Goal: Contribute content: Add original content to the website for others to see

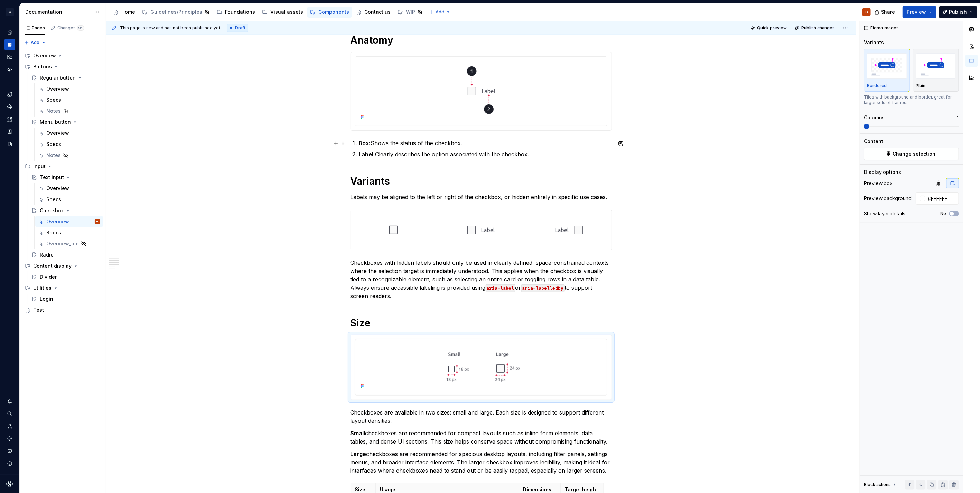
scroll to position [346, 0]
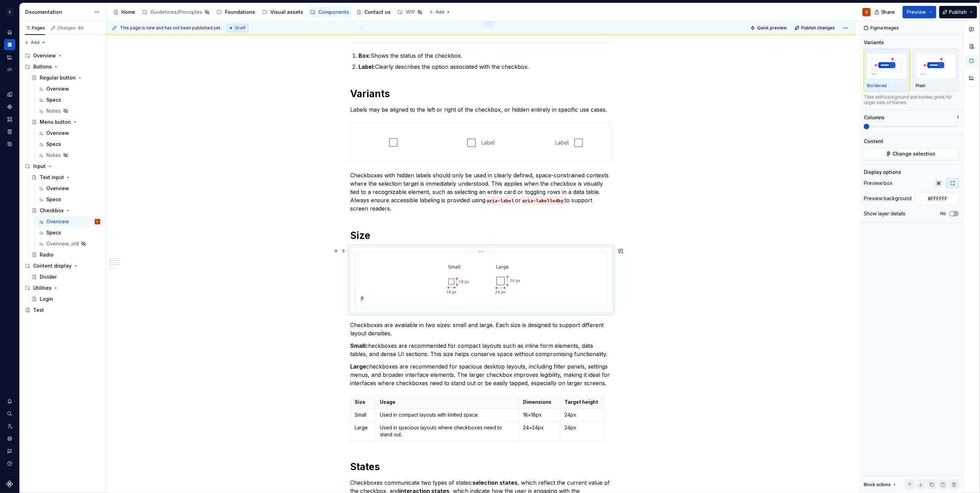
click at [483, 253] on html "C Capgemini G Dataset Zodiac Documentation Accessibility guide for tree Page tr…" at bounding box center [490, 246] width 980 height 493
click at [506, 289] on div "Update Figma image" at bounding box center [518, 288] width 58 height 7
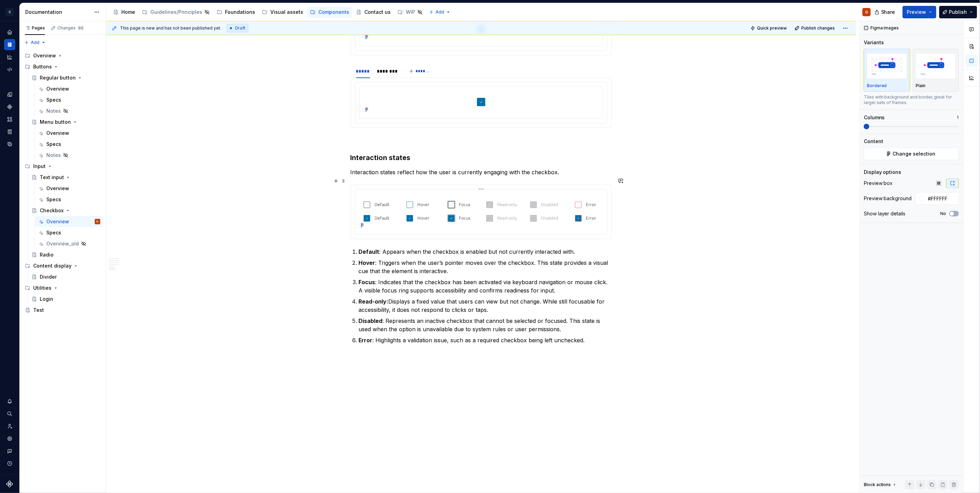
scroll to position [906, 0]
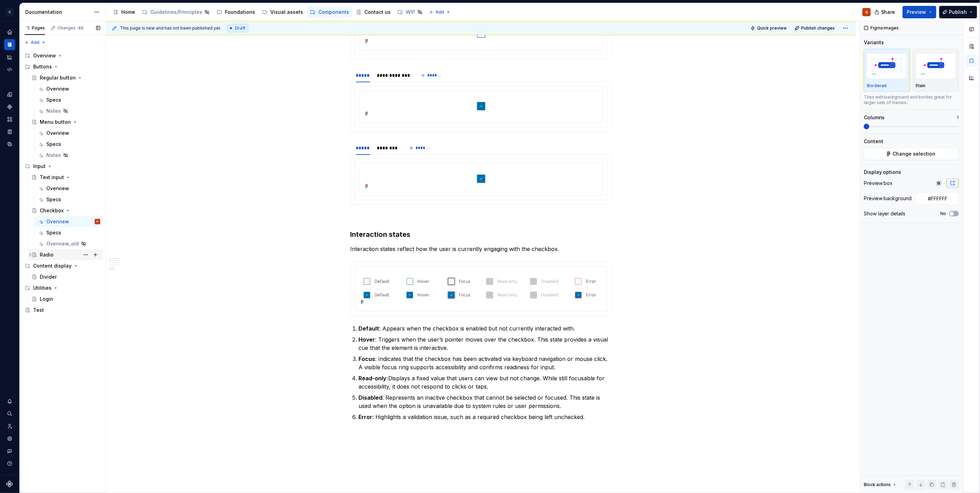
click at [53, 256] on div "Radio" at bounding box center [70, 255] width 60 height 10
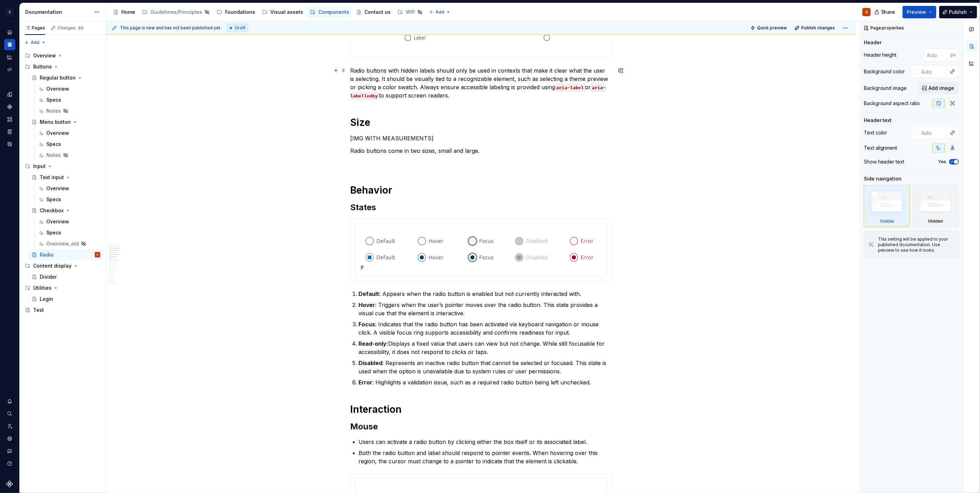
scroll to position [461, 0]
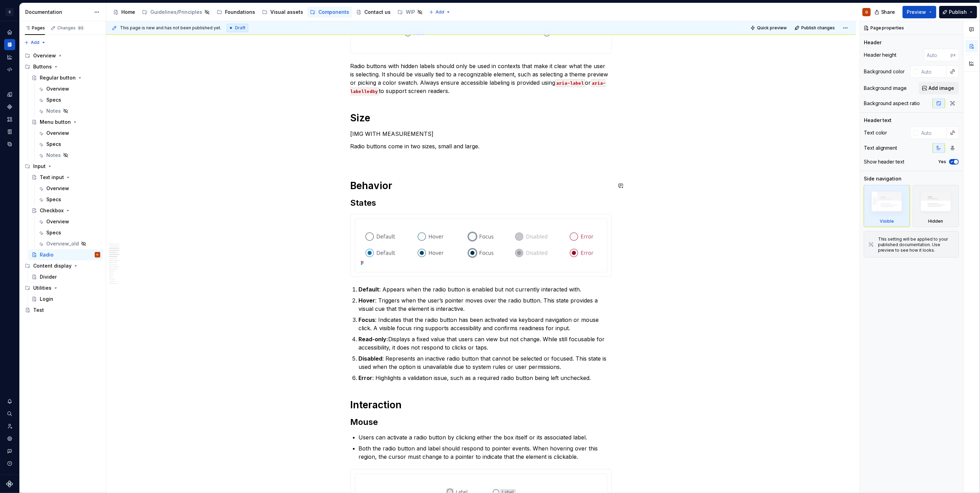
type textarea "*"
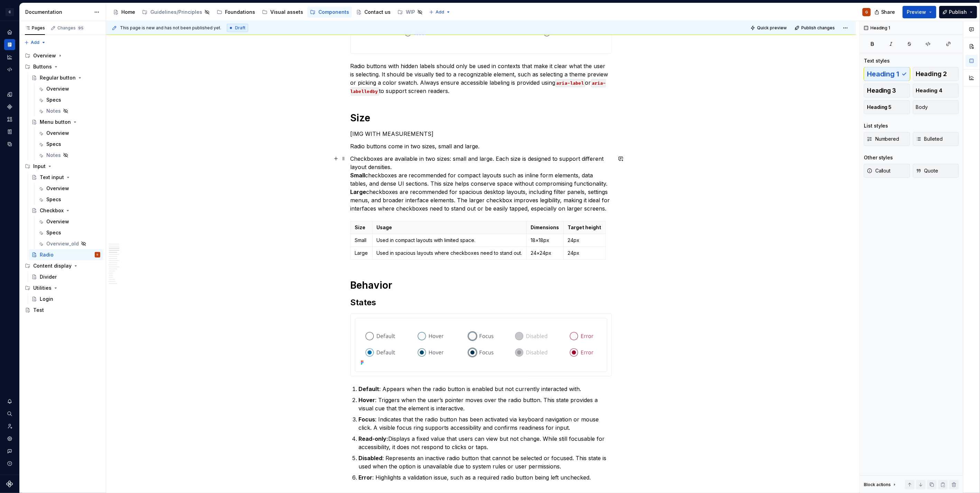
click at [414, 167] on p "Checkboxes are available in two sizes: small and large. Each size is designed t…" at bounding box center [481, 184] width 261 height 58
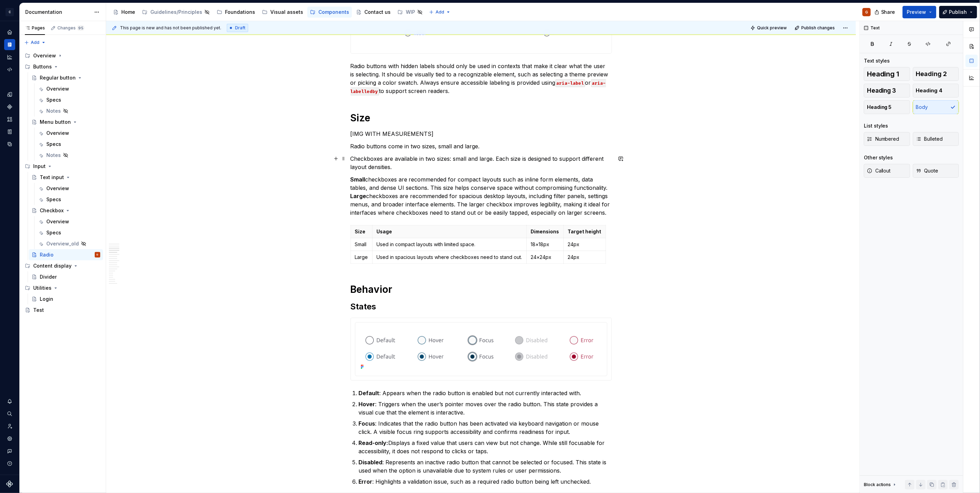
click at [367, 158] on p "Checkboxes are available in two sizes: small and large. Each size is designed t…" at bounding box center [481, 163] width 261 height 17
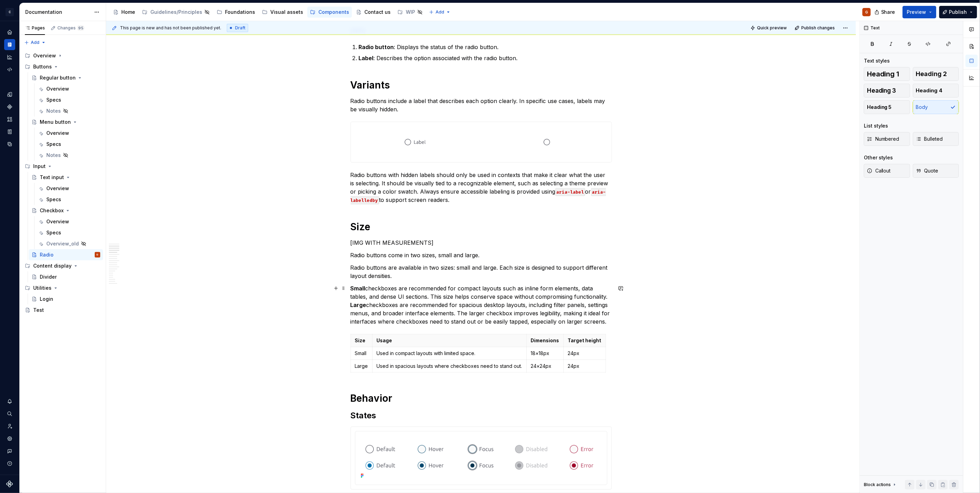
scroll to position [467, 0]
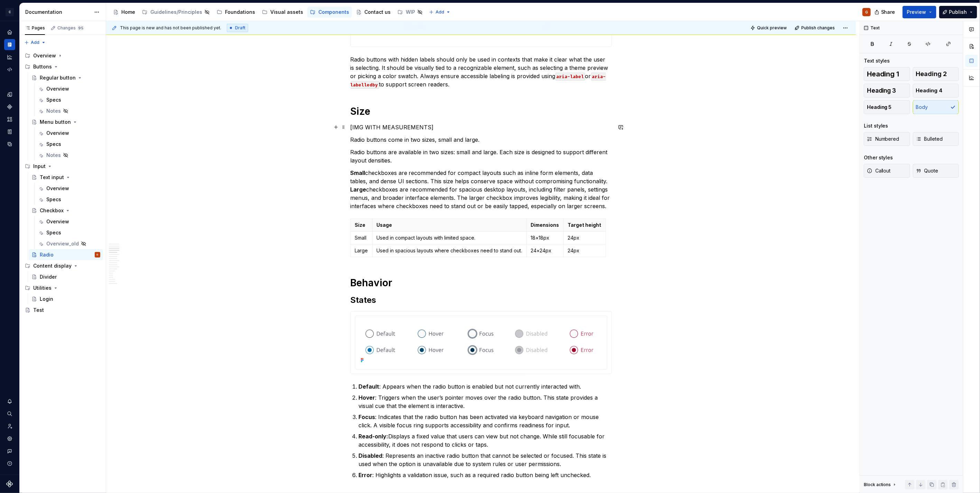
click at [445, 130] on p "[IMG WITH MEASUREMENTS]" at bounding box center [481, 127] width 261 height 8
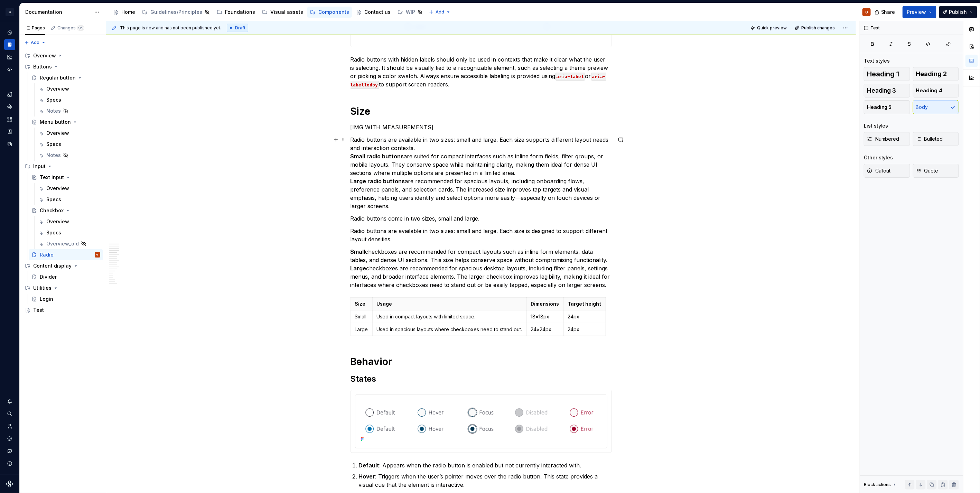
click at [434, 143] on p "Radio buttons are available in two sizes: small and large. Each size supports d…" at bounding box center [481, 173] width 261 height 75
click at [437, 149] on p "Radio buttons are available in two sizes: small and large. Each size supports d…" at bounding box center [481, 173] width 261 height 75
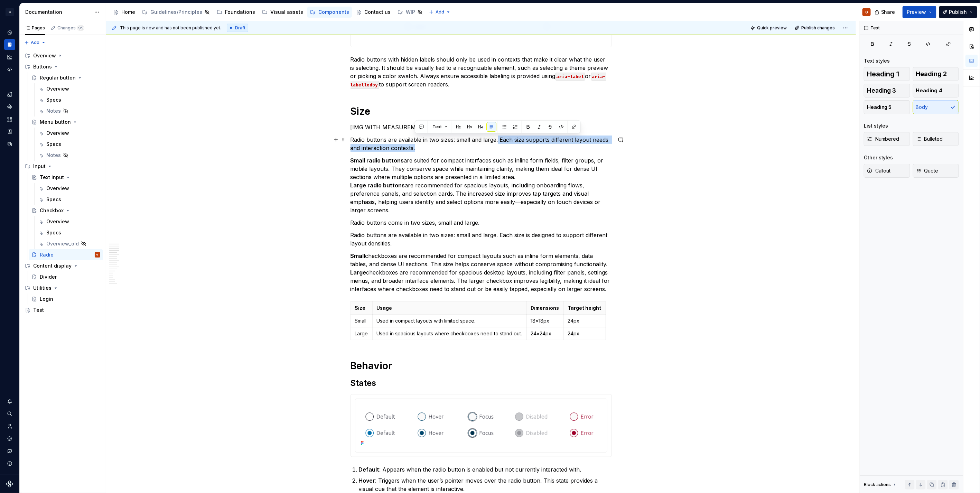
drag, startPoint x: 490, startPoint y: 147, endPoint x: 498, endPoint y: 140, distance: 11.0
click at [498, 140] on p "Radio buttons are available in two sizes: small and large. Each size supports d…" at bounding box center [481, 144] width 261 height 17
click at [482, 168] on p "Small radio buttons are suited for compact interfaces such as inline form field…" at bounding box center [481, 185] width 261 height 58
click at [547, 158] on p "Small radio buttons are suited for compact interfaces such as inline form field…" at bounding box center [481, 185] width 261 height 58
drag, startPoint x: 513, startPoint y: 158, endPoint x: 561, endPoint y: 160, distance: 48.1
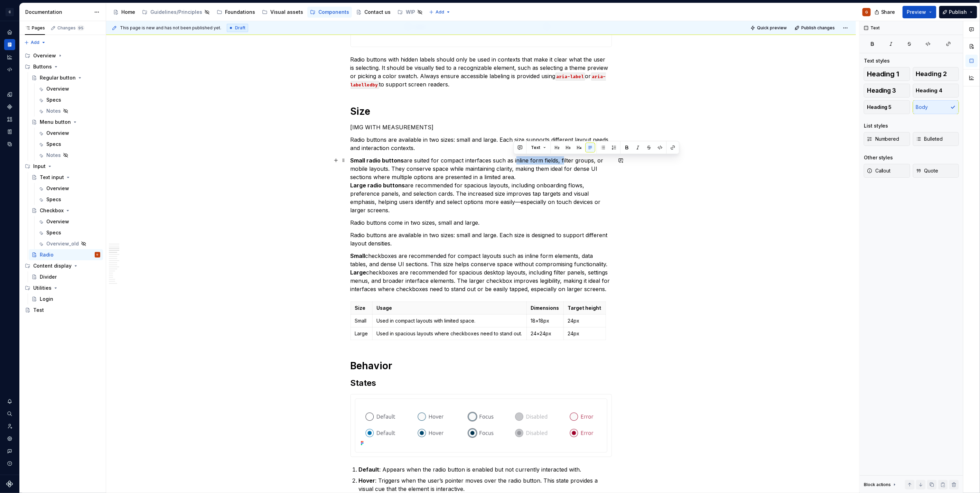
click at [561, 160] on p "Small radio buttons are suited for compact interfaces such as inline form field…" at bounding box center [481, 185] width 261 height 58
click at [503, 179] on p "Small radio buttons are suited for compact interfaces such as filter groups, or…" at bounding box center [481, 185] width 261 height 58
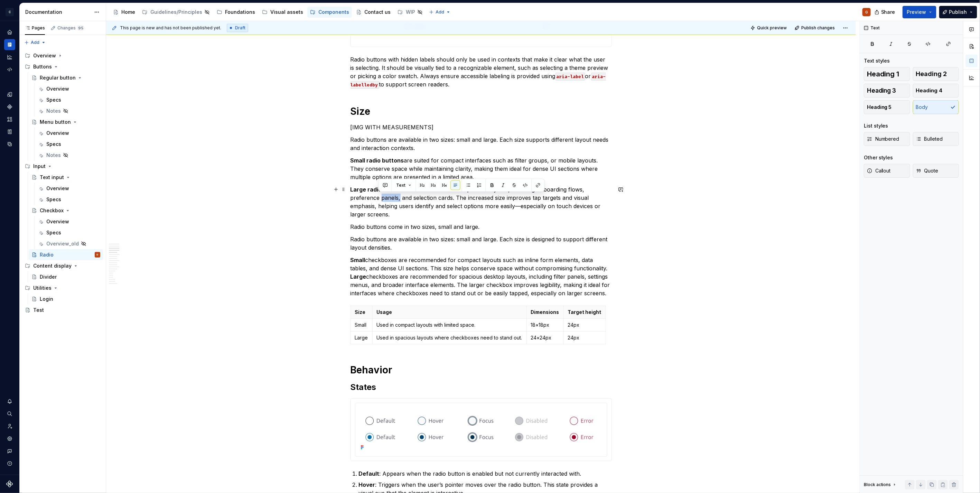
drag, startPoint x: 397, startPoint y: 199, endPoint x: 377, endPoint y: 198, distance: 19.4
click at [377, 198] on p "Large radio buttons are recommended for spacious layouts, including onboarding …" at bounding box center [481, 201] width 261 height 33
click at [445, 207] on p "Large radio buttons are recommended for spacious layouts, including onboarding …" at bounding box center [481, 201] width 261 height 33
drag, startPoint x: 457, startPoint y: 215, endPoint x: 521, endPoint y: 208, distance: 63.7
click at [519, 209] on p "Large radio buttons are recommended for spacious layouts, including onboarding …" at bounding box center [481, 201] width 261 height 33
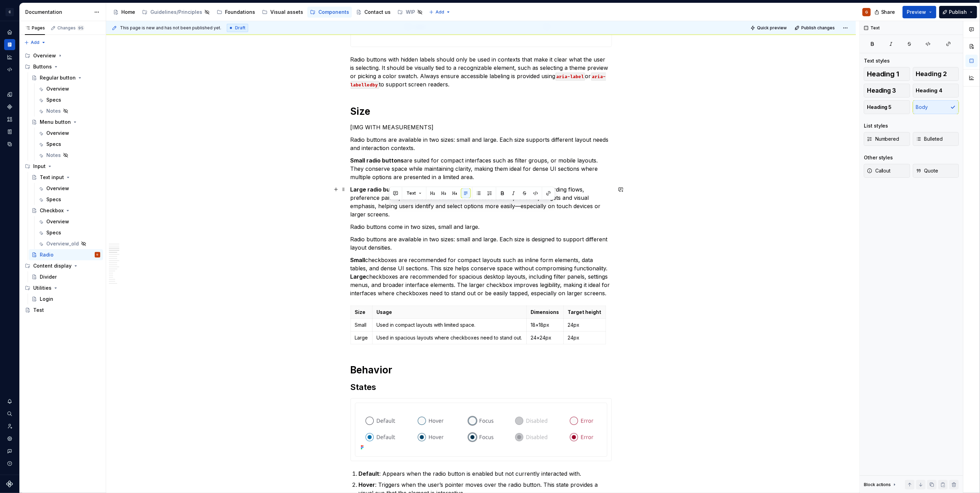
click at [523, 205] on p "Large radio buttons are recommended for spacious layouts, including onboarding …" at bounding box center [481, 201] width 261 height 33
drag, startPoint x: 378, startPoint y: 206, endPoint x: 456, endPoint y: 212, distance: 78.0
click at [456, 212] on p "Large radio buttons are recommended for spacious layouts, including onboarding …" at bounding box center [481, 201] width 261 height 33
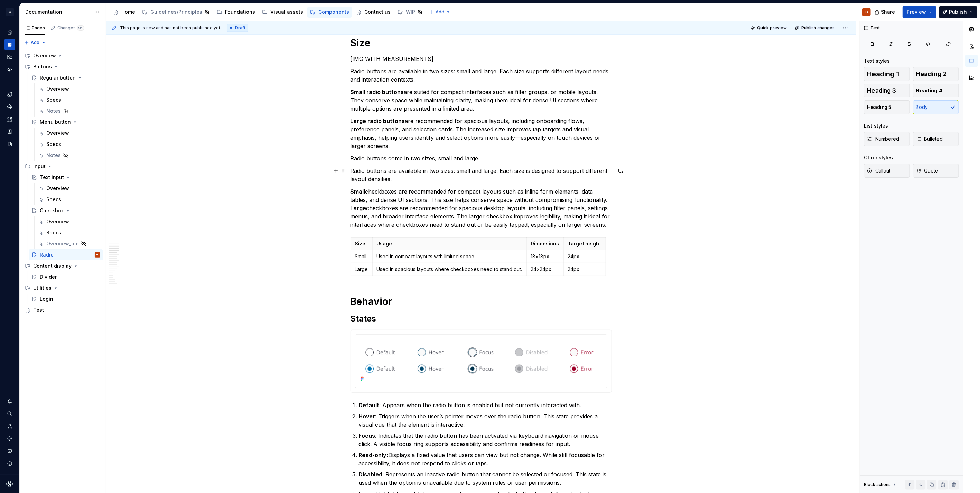
scroll to position [544, 0]
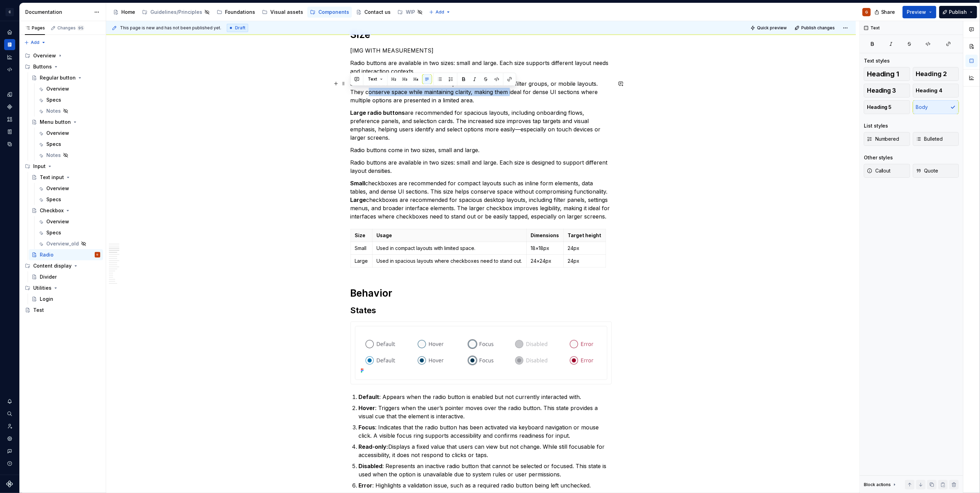
drag, startPoint x: 492, startPoint y: 93, endPoint x: 349, endPoint y: 90, distance: 142.8
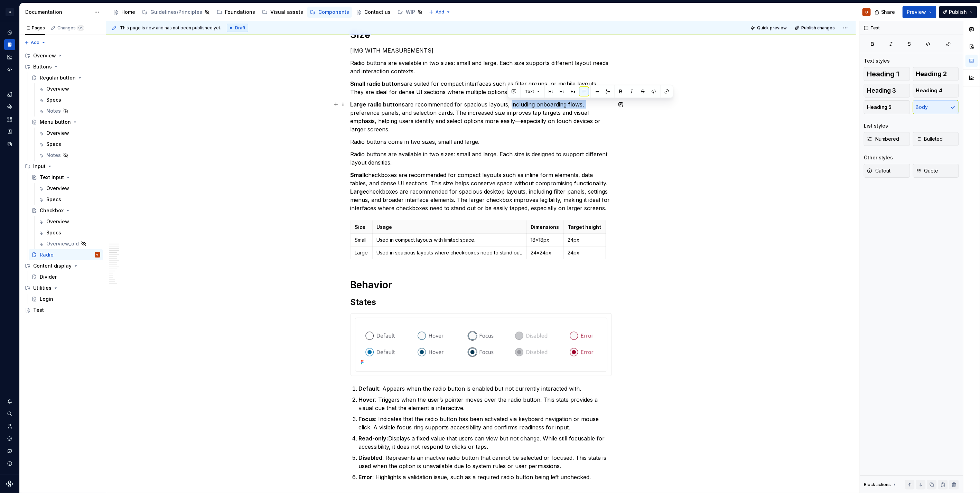
drag, startPoint x: 507, startPoint y: 104, endPoint x: 581, endPoint y: 108, distance: 73.4
click at [581, 108] on p "Large radio buttons are recommended for spacious layouts, including onboarding …" at bounding box center [481, 116] width 261 height 33
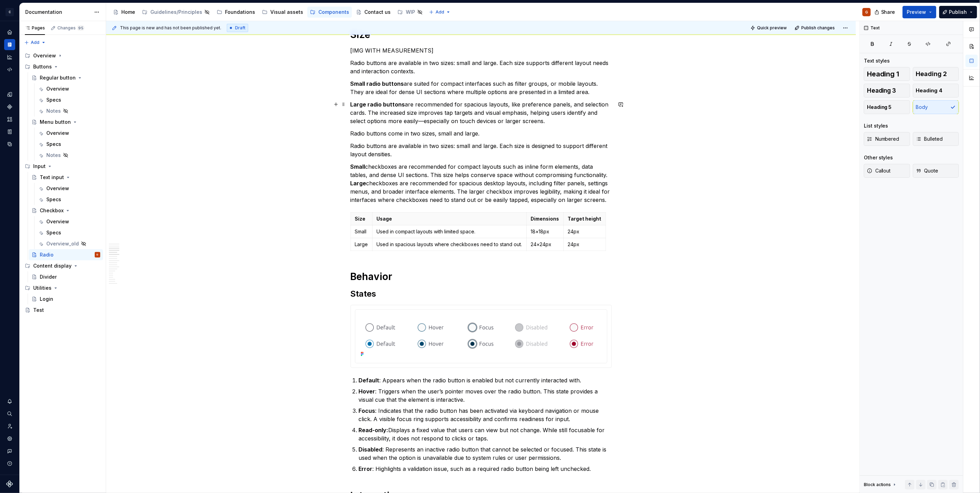
click at [567, 104] on p "Large radio buttons are recommended for spacious layouts, like preference panel…" at bounding box center [481, 112] width 261 height 25
click at [454, 114] on p "Large radio buttons are recommended for spacious layouts, like preference panel…" at bounding box center [481, 112] width 261 height 25
drag, startPoint x: 526, startPoint y: 113, endPoint x: 489, endPoint y: 111, distance: 37.4
click at [489, 111] on p "Large radio buttons are recommended for spacious layouts, like preference panel…" at bounding box center [481, 112] width 261 height 25
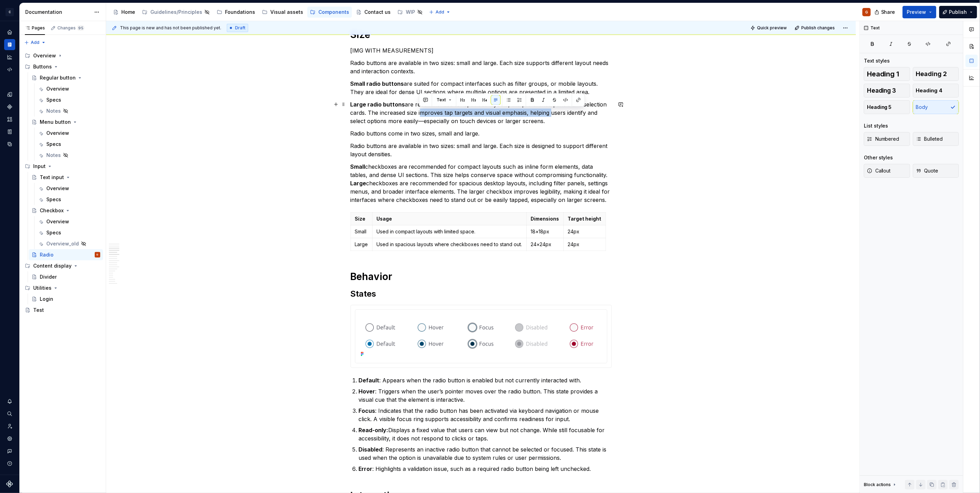
drag, startPoint x: 419, startPoint y: 113, endPoint x: 549, endPoint y: 112, distance: 130.0
click at [549, 112] on p "Large radio buttons are recommended for spacious layouts, like preference panel…" at bounding box center [481, 112] width 261 height 25
click at [557, 114] on p "Large radio buttons are recommended for spacious layouts, like preference panel…" at bounding box center [481, 112] width 261 height 25
click at [457, 149] on p "Radio buttons are available in two sizes: small and large. Each size is designe…" at bounding box center [481, 150] width 261 height 17
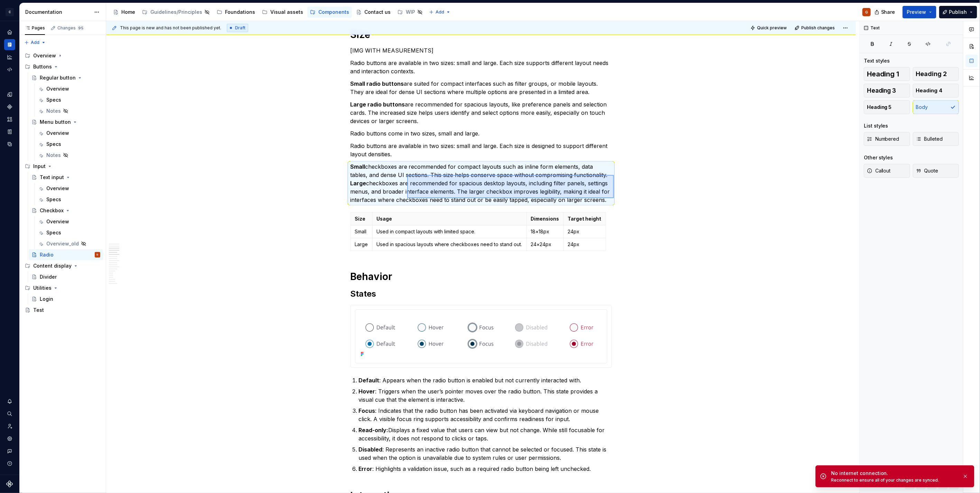
drag, startPoint x: 614, startPoint y: 198, endPoint x: 399, endPoint y: 174, distance: 216.8
click at [399, 174] on div "**********" at bounding box center [482, 257] width 753 height 472
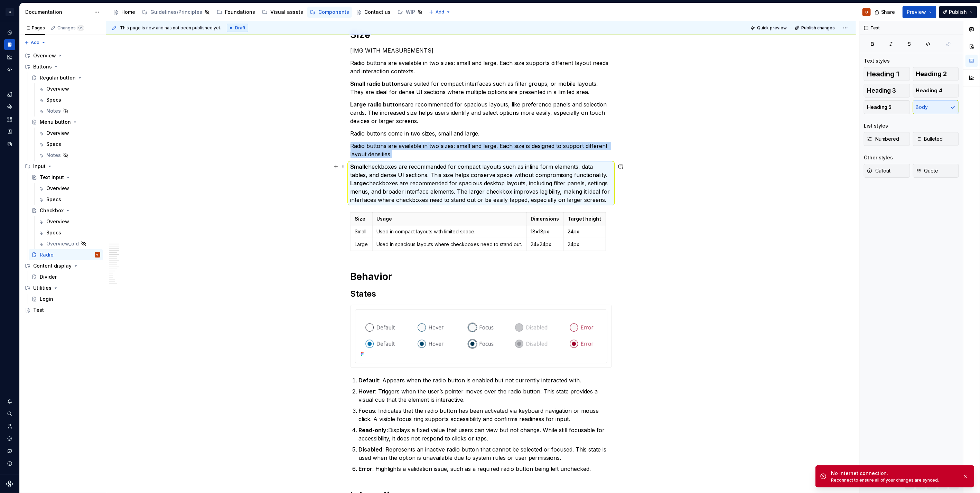
click at [399, 174] on p "Small checkboxes are recommended for compact layouts such as inline form elemen…" at bounding box center [481, 182] width 261 height 41
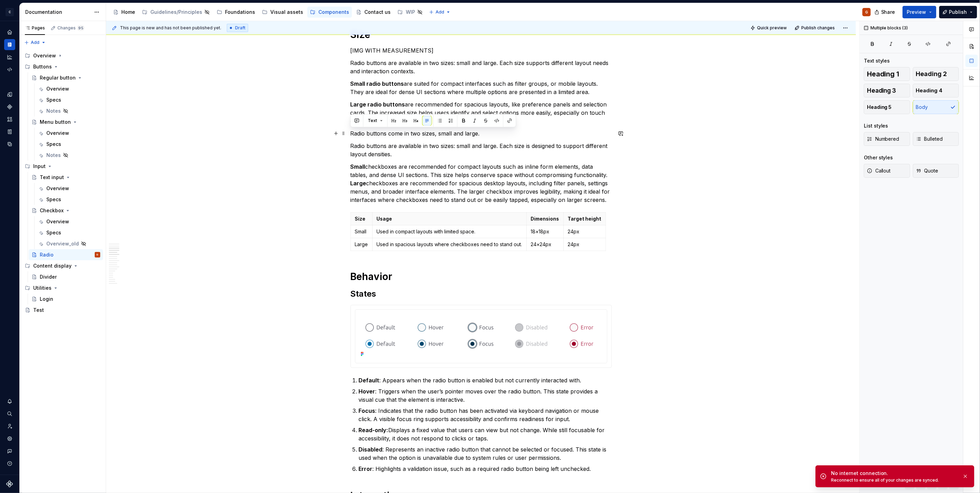
drag, startPoint x: 606, startPoint y: 199, endPoint x: 351, endPoint y: 136, distance: 263.2
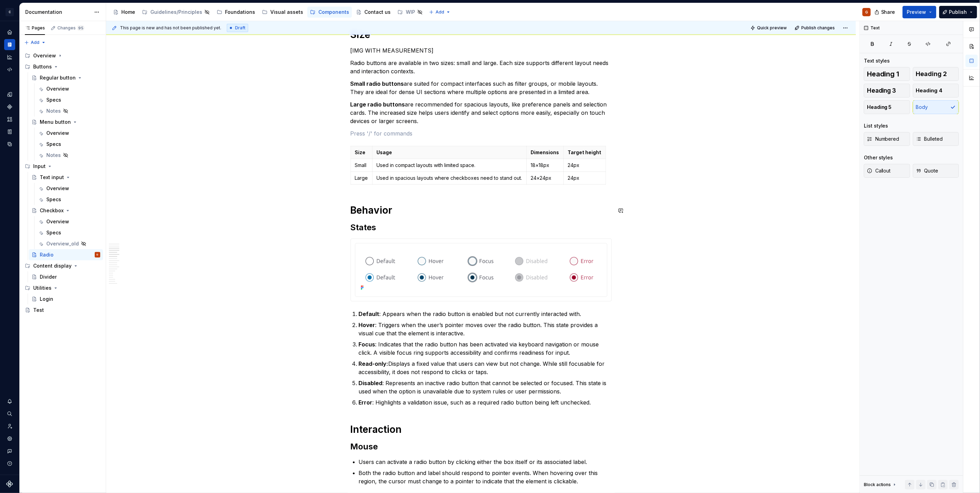
click at [441, 181] on p "Used in spacious layouts where checkboxes need to stand out." at bounding box center [450, 178] width 146 height 7
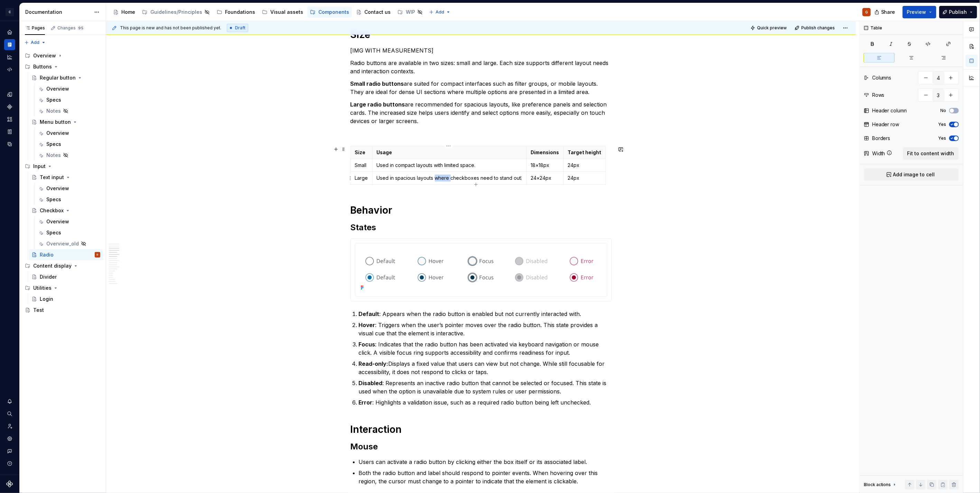
click at [441, 181] on p "Used in spacious layouts where checkboxes need to stand out." at bounding box center [450, 178] width 146 height 7
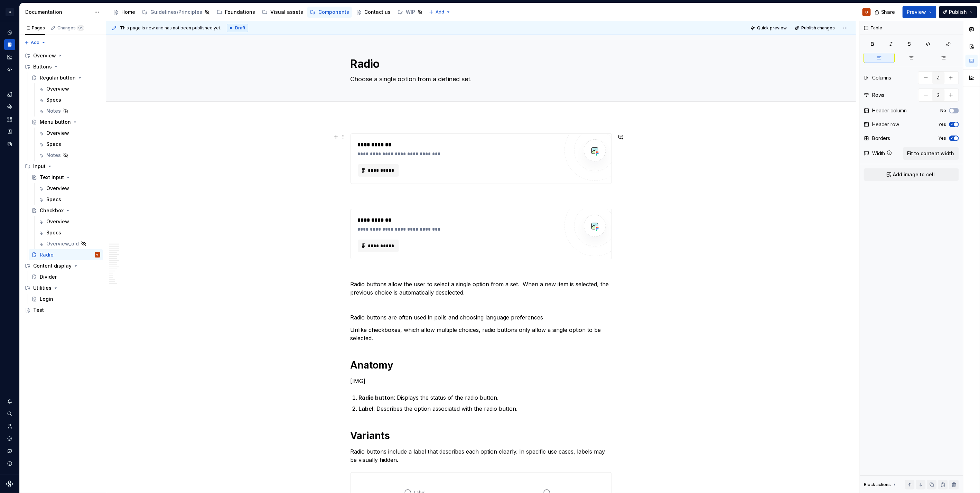
scroll to position [0, 0]
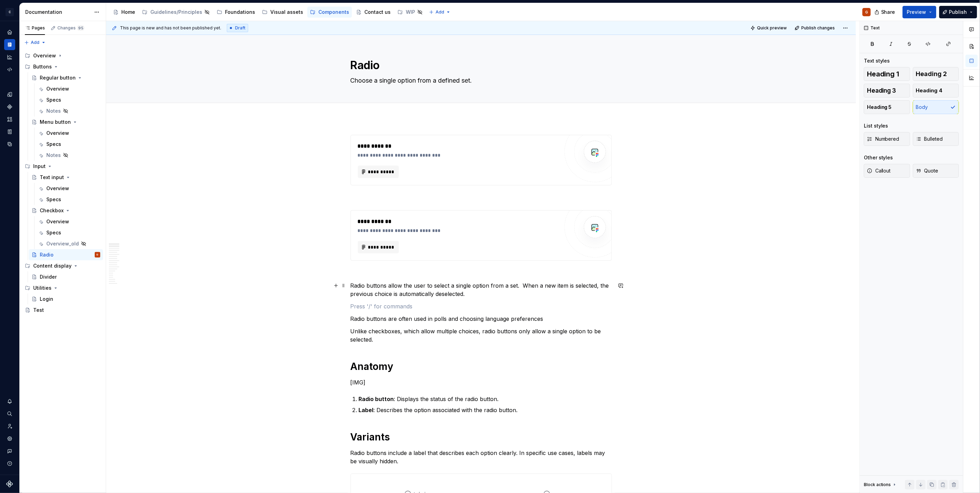
click at [472, 295] on p "Radio buttons allow the user to select a single option from a set. When a new i…" at bounding box center [481, 289] width 261 height 17
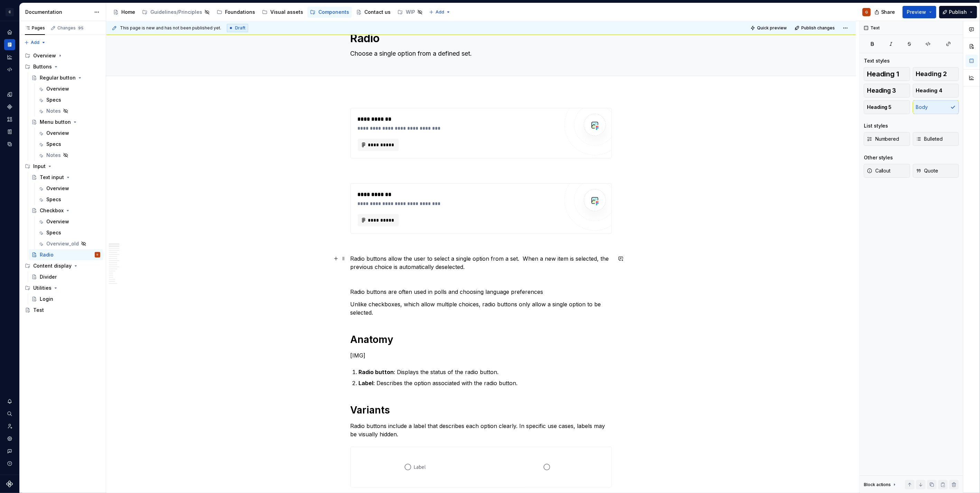
scroll to position [38, 0]
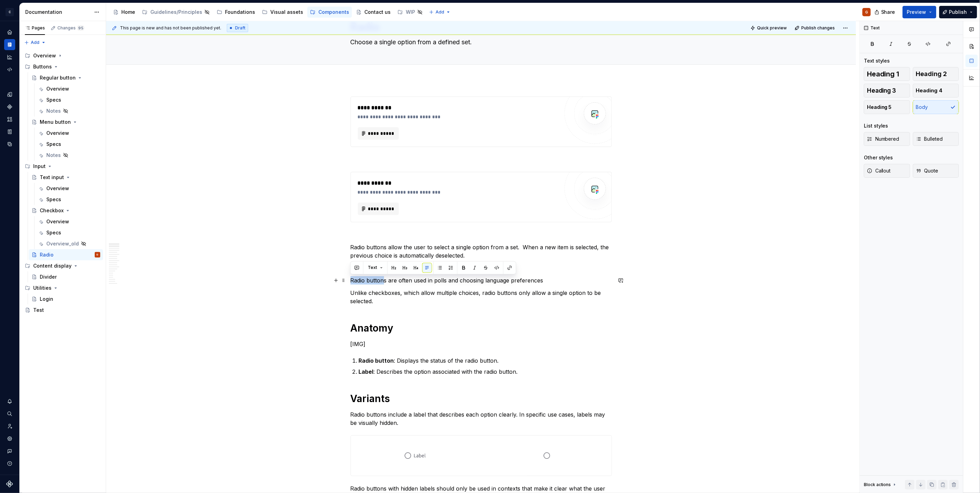
drag, startPoint x: 384, startPoint y: 281, endPoint x: 348, endPoint y: 278, distance: 36.1
click at [528, 282] on p "They are often used in polls and choosing language preferences" at bounding box center [481, 280] width 261 height 8
click at [537, 260] on p "Radio buttons allow the user to select a single option from a set. When a new i…" at bounding box center [481, 251] width 261 height 17
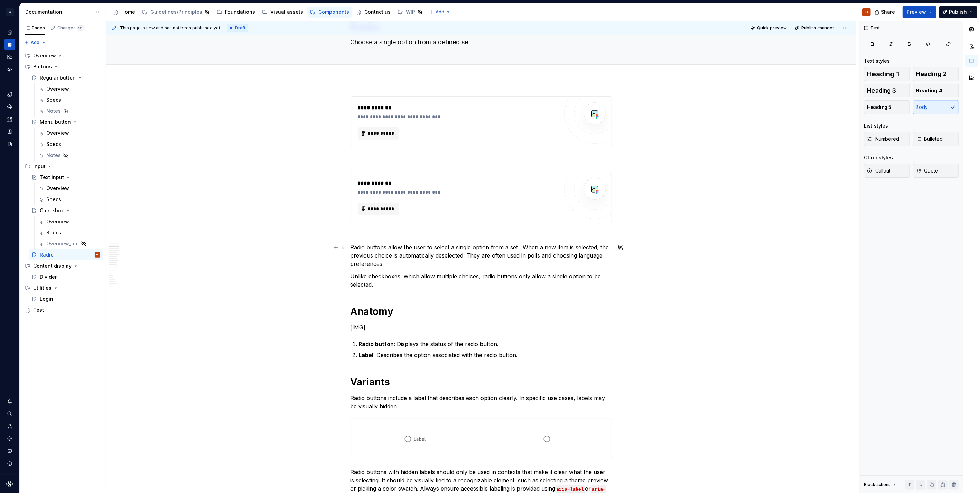
click at [521, 265] on p "Radio buttons allow the user to select a single option from a set. When a new i…" at bounding box center [481, 255] width 261 height 25
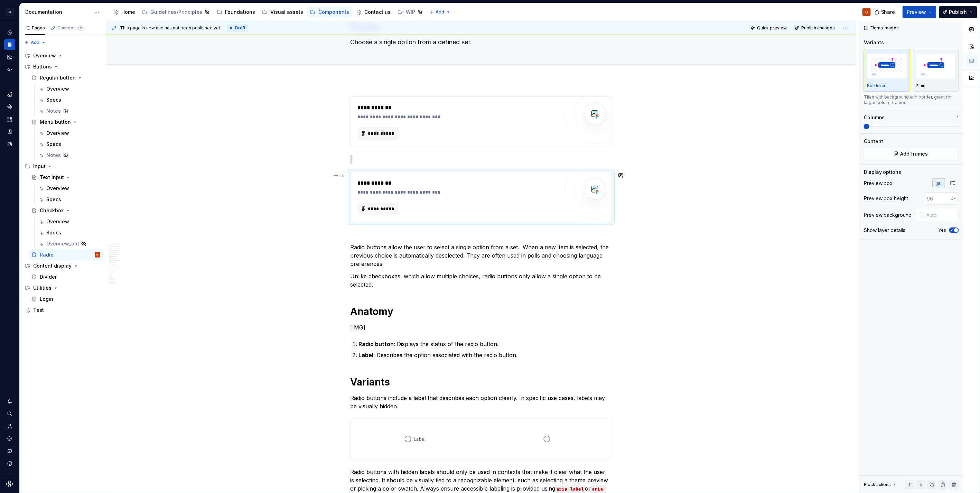
click at [428, 199] on div "**********" at bounding box center [458, 197] width 201 height 36
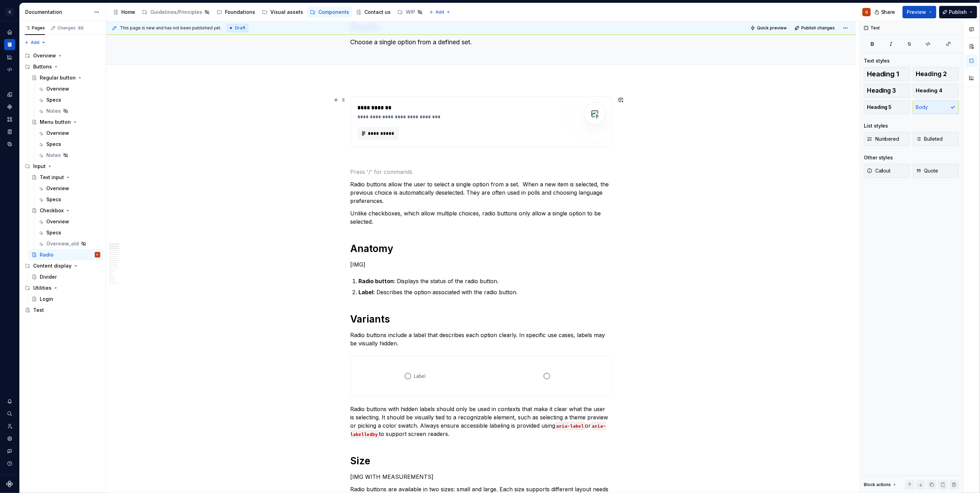
click at [413, 123] on div "**********" at bounding box center [458, 122] width 201 height 36
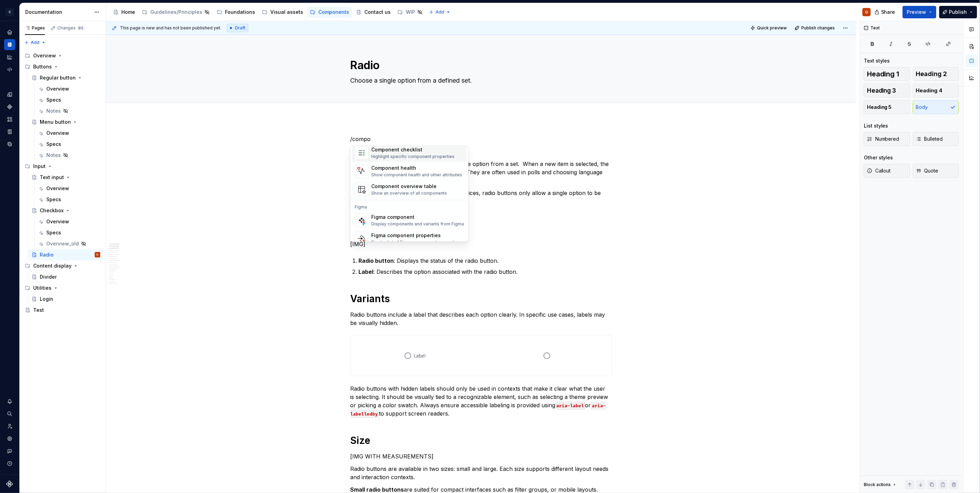
scroll to position [21, 0]
click at [420, 232] on div "Display list of Figma component properties" at bounding box center [415, 235] width 89 height 6
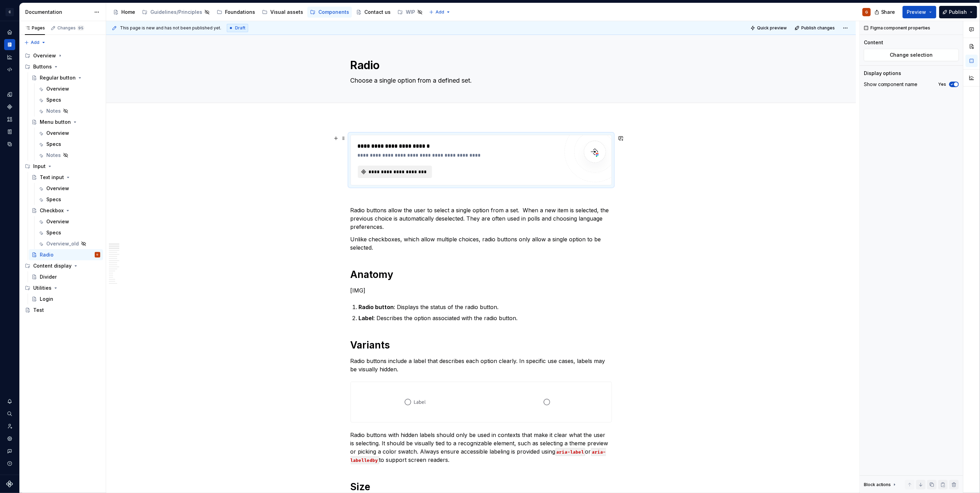
click at [405, 175] on button "**********" at bounding box center [395, 172] width 75 height 12
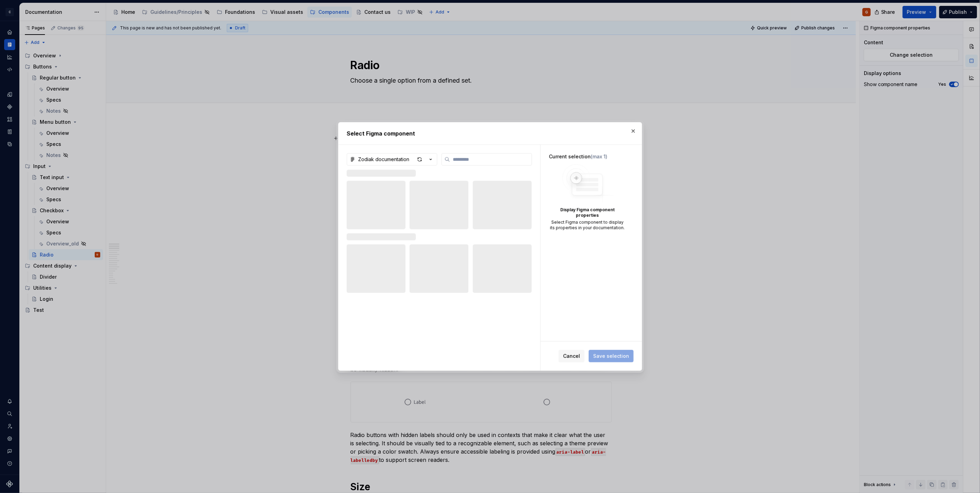
type textarea "*"
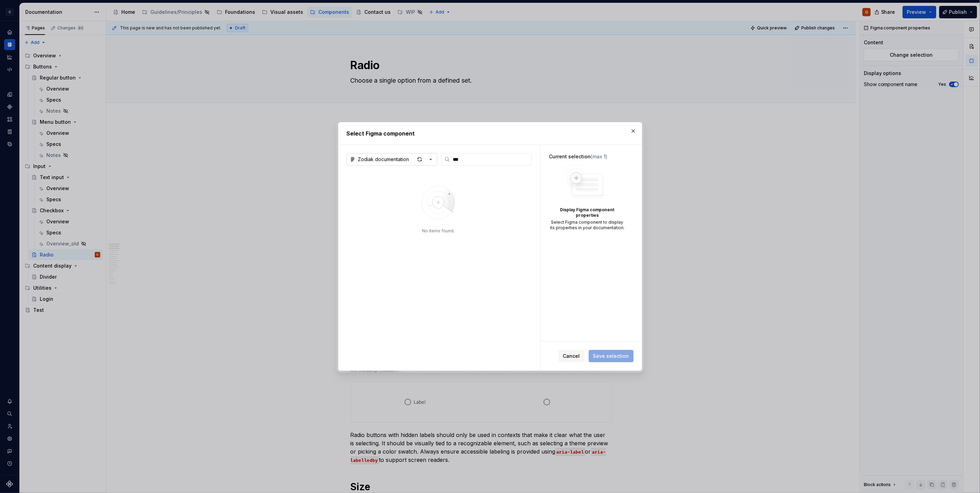
type input "***"
click at [430, 156] on icon "button" at bounding box center [430, 159] width 7 height 7
click at [404, 191] on span "Zodiak_designsystem" at bounding box center [405, 195] width 114 height 11
click at [463, 160] on input "***" at bounding box center [491, 159] width 82 height 7
click at [368, 216] on div at bounding box center [376, 201] width 58 height 41
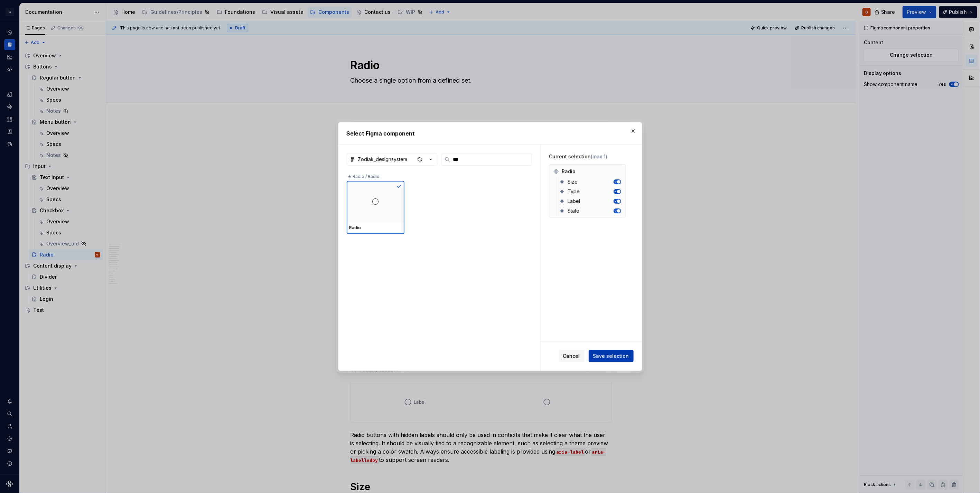
click at [617, 354] on span "Save selection" at bounding box center [611, 356] width 36 height 7
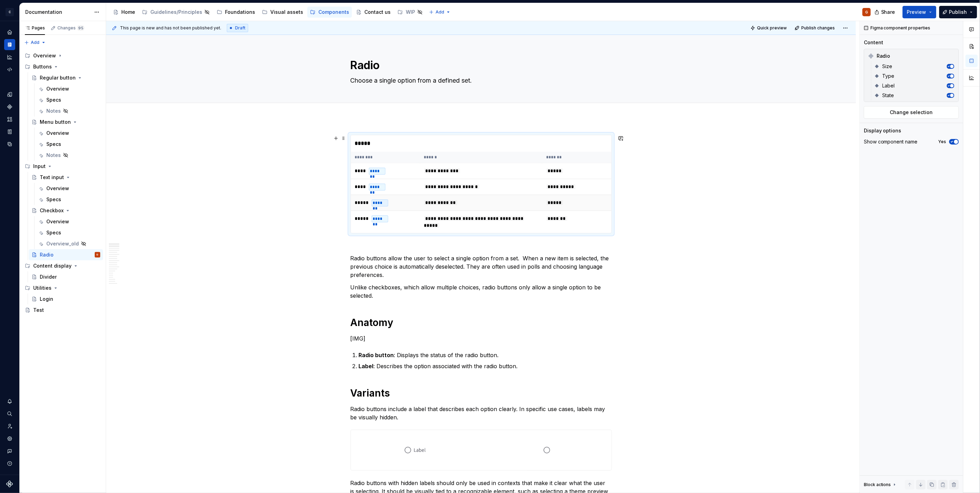
click at [491, 197] on td "**********" at bounding box center [481, 203] width 122 height 16
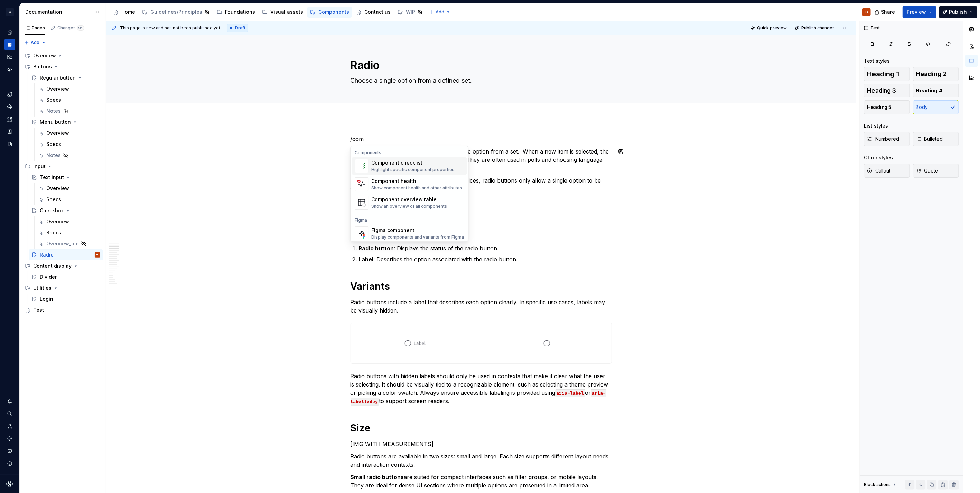
click at [445, 164] on div "Component checklist" at bounding box center [412, 162] width 83 height 7
type textarea "*"
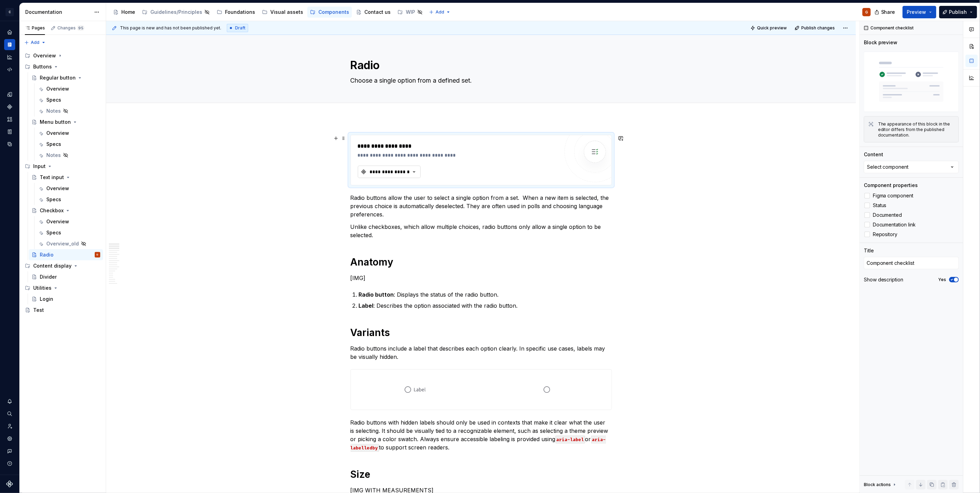
click at [394, 172] on div "**********" at bounding box center [389, 171] width 41 height 7
type input "rad"
click at [400, 234] on div "Radio" at bounding box center [420, 231] width 86 height 7
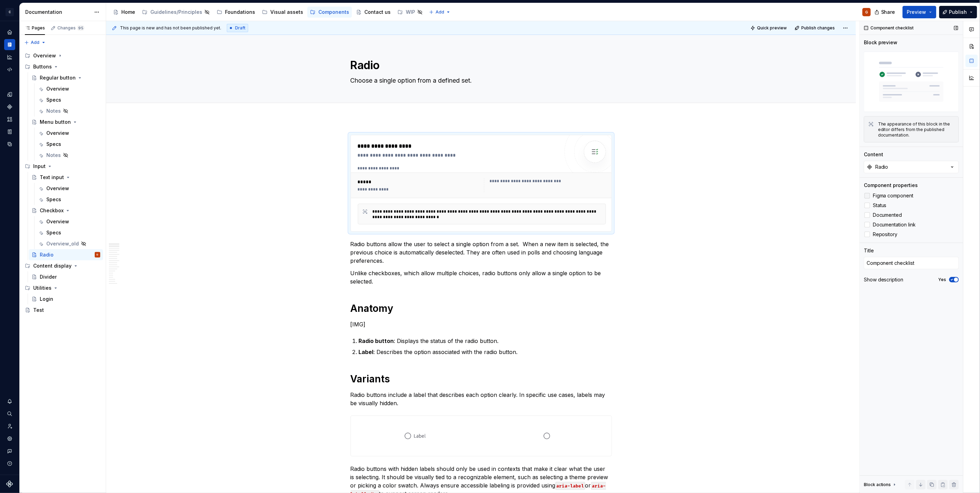
click at [898, 196] on span "Figma component" at bounding box center [893, 196] width 41 height 6
click at [881, 204] on span "Status" at bounding box center [880, 206] width 14 height 6
click at [951, 282] on button "Yes" at bounding box center [954, 280] width 10 height 6
click at [456, 83] on textarea "Choose a single option from a defined set." at bounding box center [479, 80] width 261 height 11
click at [450, 83] on textarea "Choose a single option from a defined set." at bounding box center [479, 80] width 261 height 11
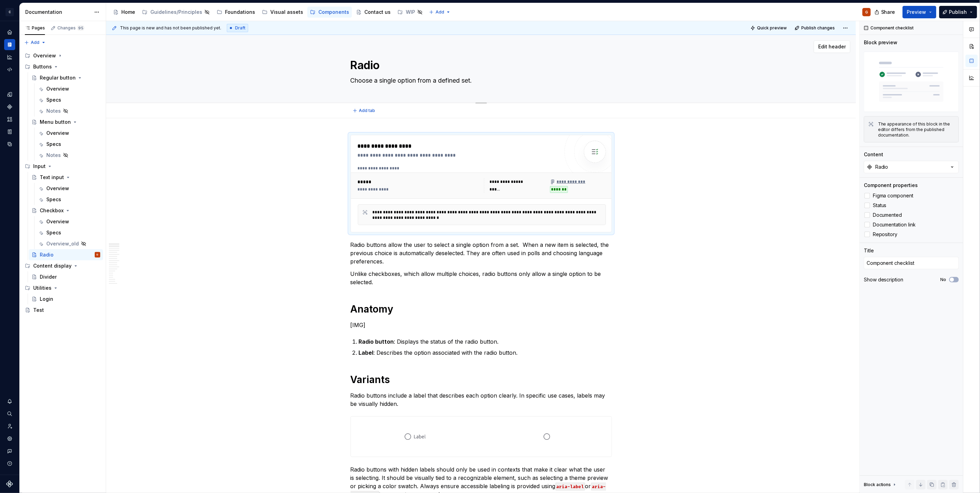
click at [450, 83] on textarea "Choose a single option from a defined set." at bounding box center [479, 80] width 261 height 11
type textarea "*"
type textarea "Choose a single option from a set."
type textarea "*"
type textarea "Choose a single option from a set."
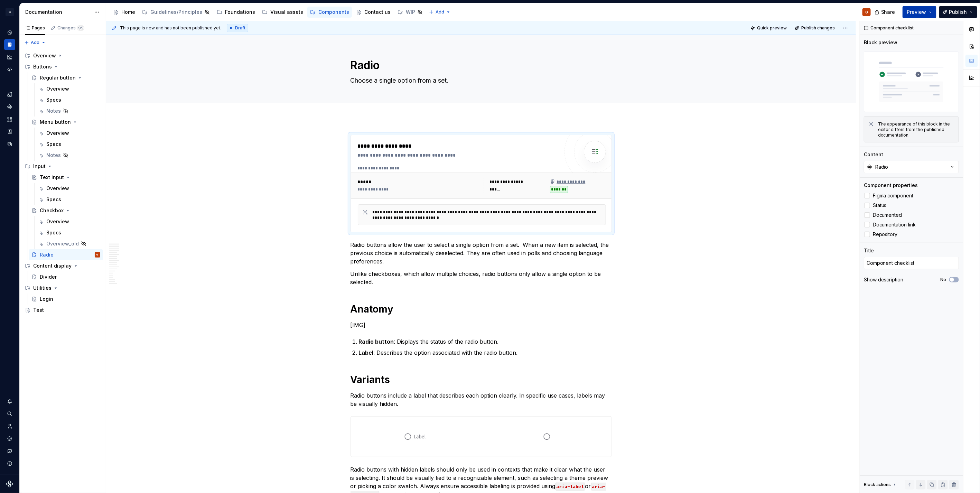
click at [925, 9] on span "Preview" at bounding box center [916, 12] width 19 height 7
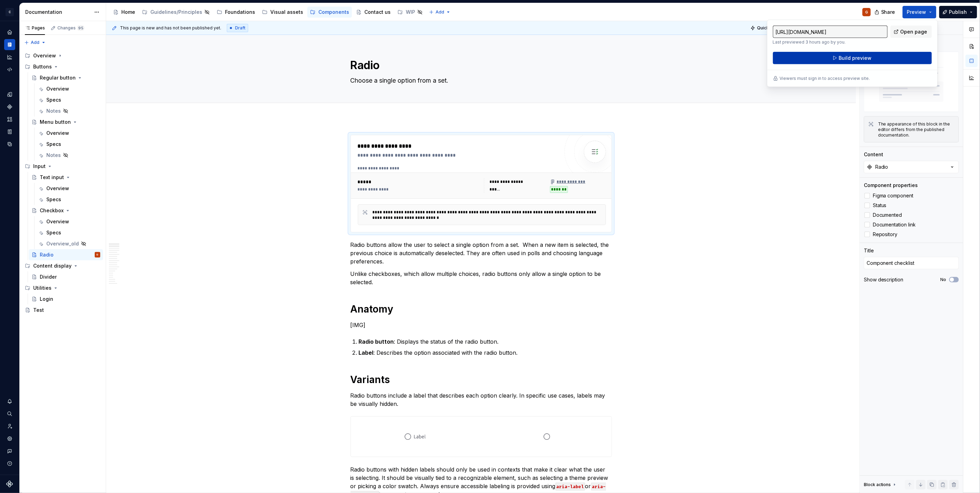
drag, startPoint x: 925, startPoint y: 9, endPoint x: 862, endPoint y: 55, distance: 77.6
click at [862, 55] on span "Build preview" at bounding box center [855, 58] width 33 height 7
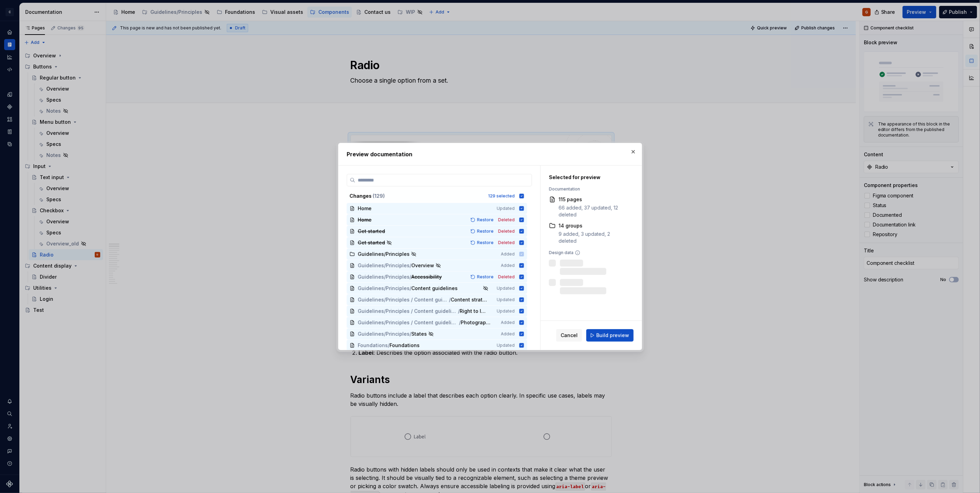
drag, startPoint x: 636, startPoint y: 153, endPoint x: 469, endPoint y: 296, distance: 219.7
click at [636, 153] on button "button" at bounding box center [633, 152] width 10 height 10
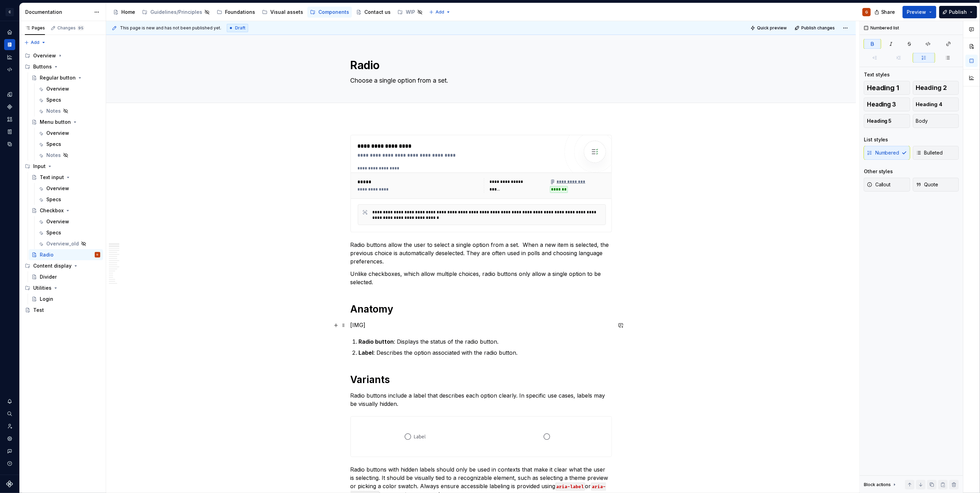
click at [360, 325] on p "[IMG]" at bounding box center [481, 325] width 261 height 8
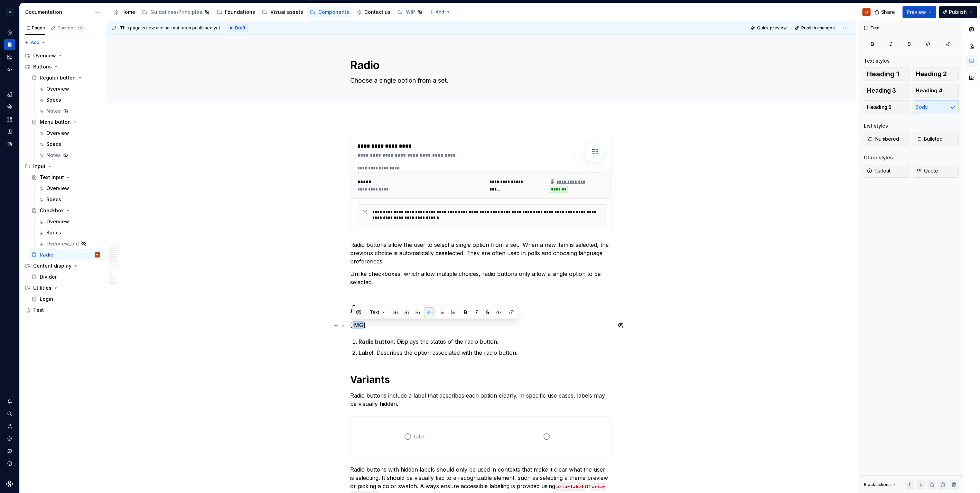
click at [360, 325] on p "[IMG]" at bounding box center [481, 325] width 261 height 8
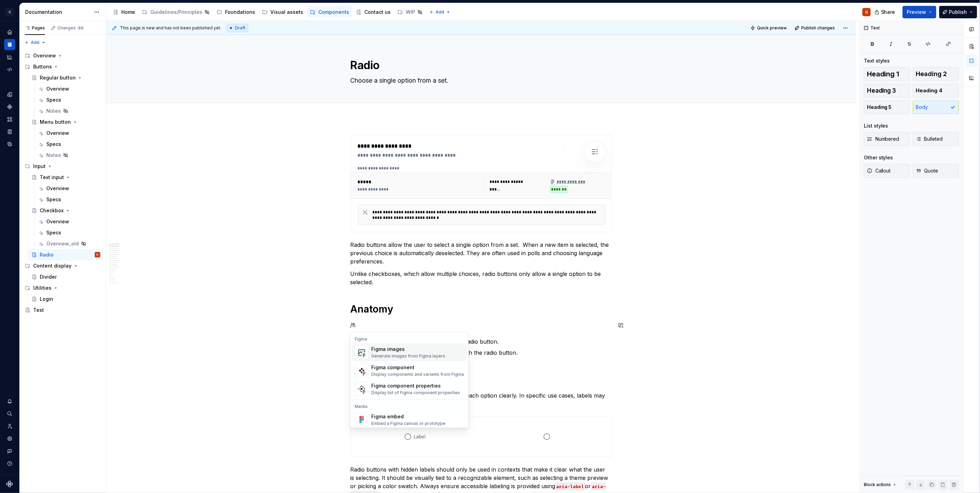
click at [381, 354] on div "Generate images from Figma layers" at bounding box center [408, 356] width 74 height 6
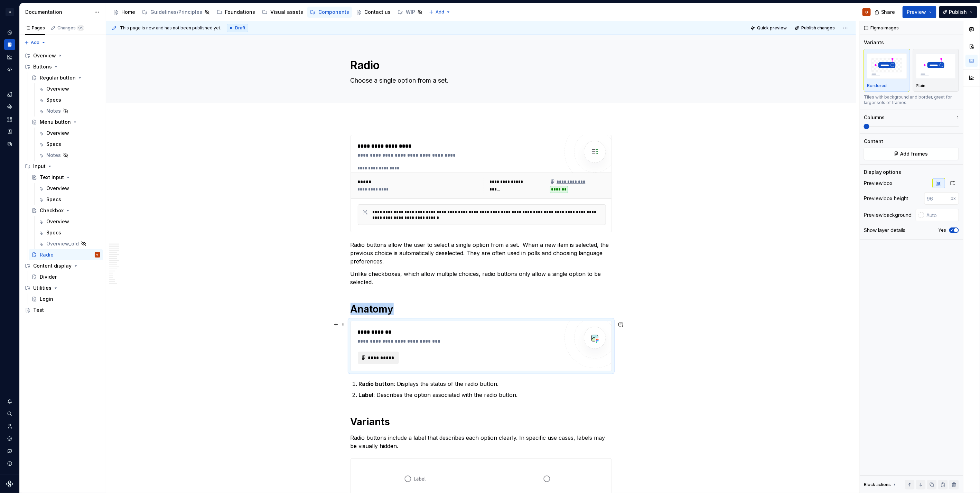
click at [378, 357] on span "**********" at bounding box center [381, 357] width 27 height 7
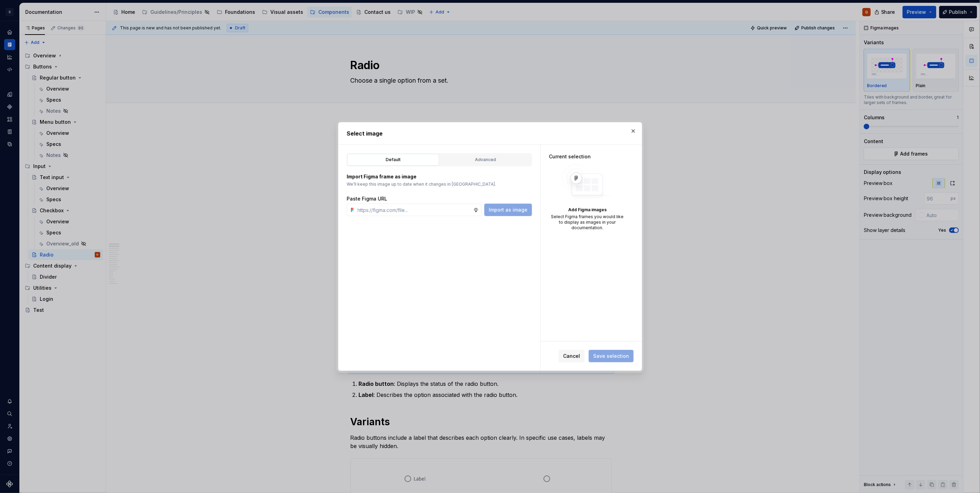
click at [486, 151] on div "Default Advanced Import Figma frame as image We’ll keep this image up to date w…" at bounding box center [439, 258] width 202 height 226
drag, startPoint x: 479, startPoint y: 157, endPoint x: 469, endPoint y: 168, distance: 15.4
click at [479, 158] on div "Advanced" at bounding box center [485, 159] width 87 height 7
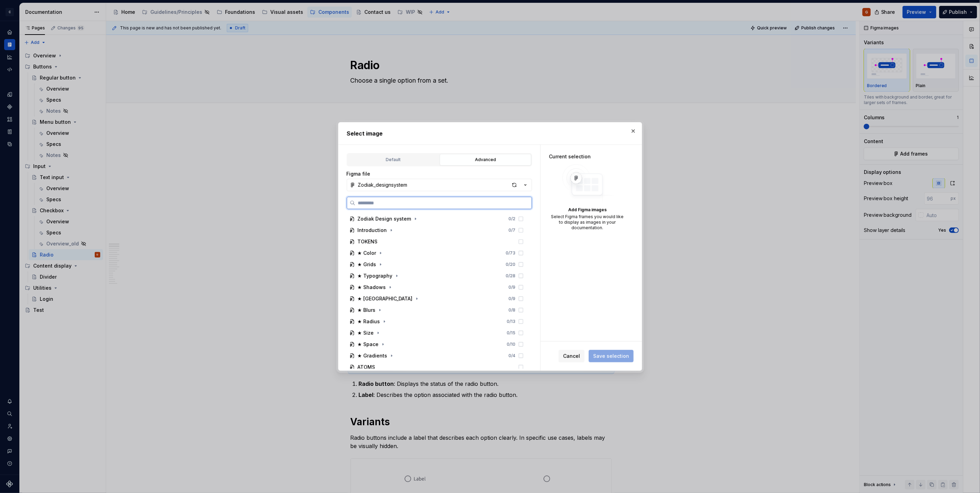
click at [435, 205] on input "search" at bounding box center [443, 202] width 176 height 7
click at [512, 184] on div "button" at bounding box center [515, 185] width 10 height 10
type textarea "*"
type input "**"
type textarea "*"
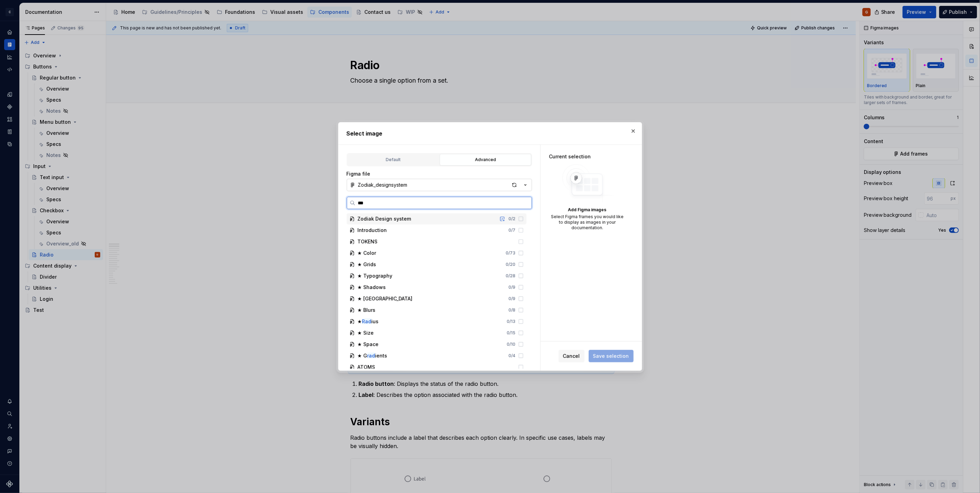
type input "****"
type textarea "*"
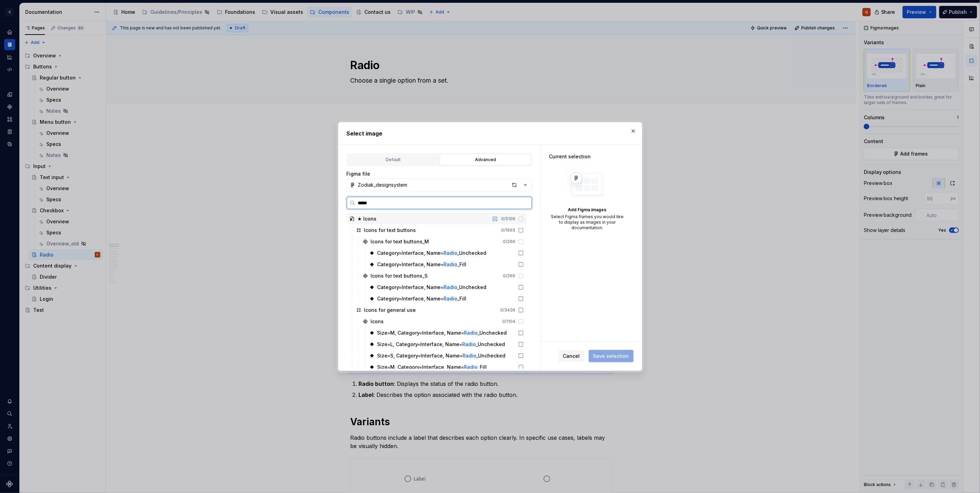
click at [366, 205] on input "*****" at bounding box center [443, 202] width 176 height 7
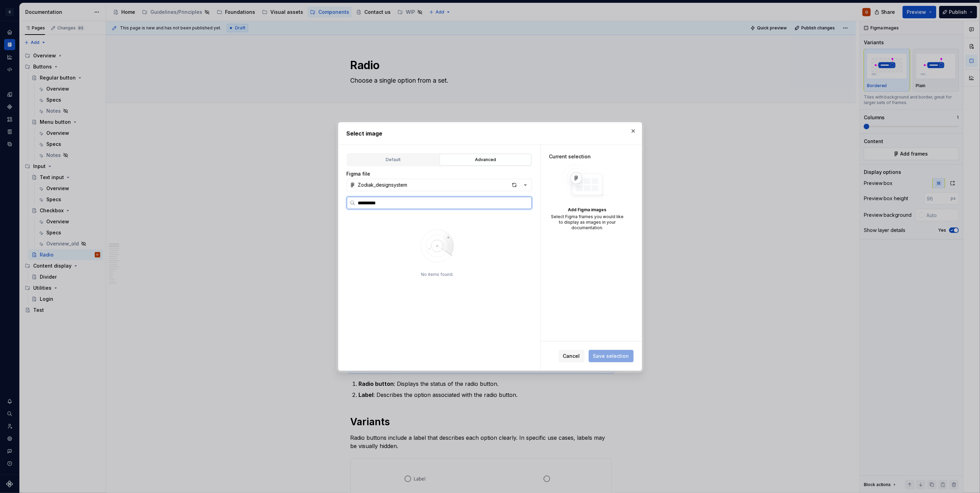
type input "**********"
click at [513, 187] on div "button" at bounding box center [515, 185] width 10 height 10
type textarea "*"
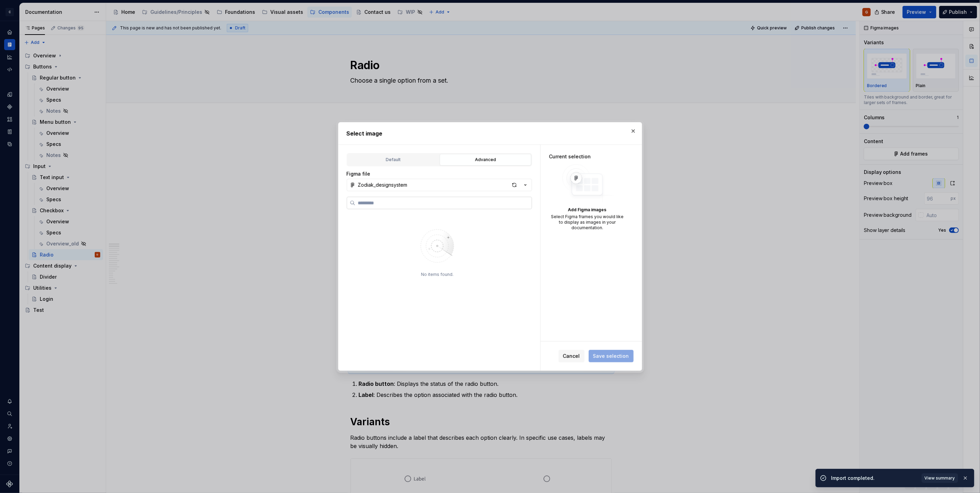
click at [482, 198] on label at bounding box center [439, 203] width 185 height 12
click at [482, 199] on input "search" at bounding box center [443, 202] width 176 height 7
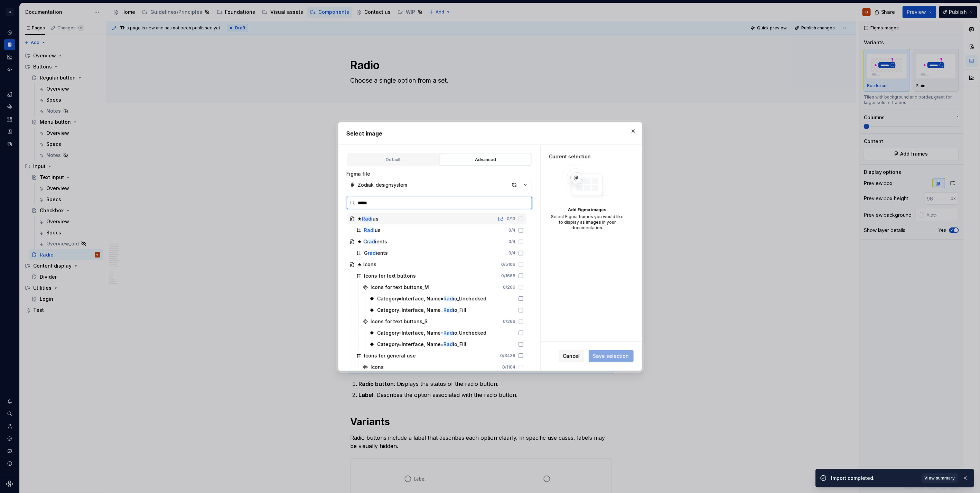
type input "*****"
type textarea "*"
type input "*******"
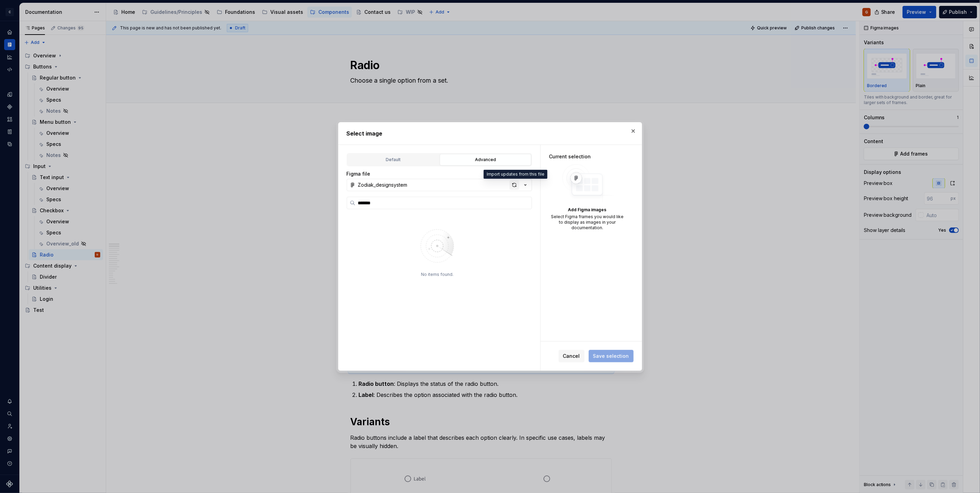
click at [513, 188] on div "button" at bounding box center [515, 185] width 10 height 10
click at [492, 203] on input "search" at bounding box center [443, 202] width 176 height 7
type textarea "*"
type input "*****"
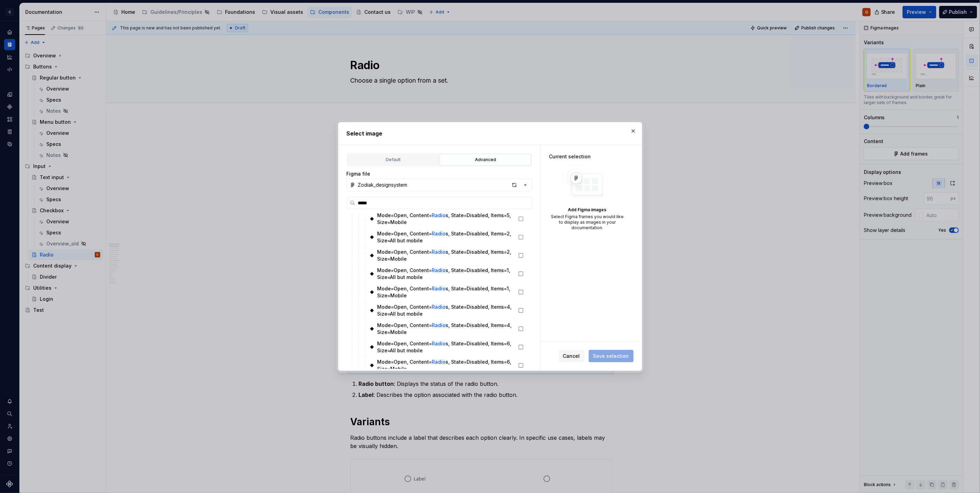
scroll to position [1120, 0]
click at [629, 132] on button "button" at bounding box center [633, 131] width 10 height 10
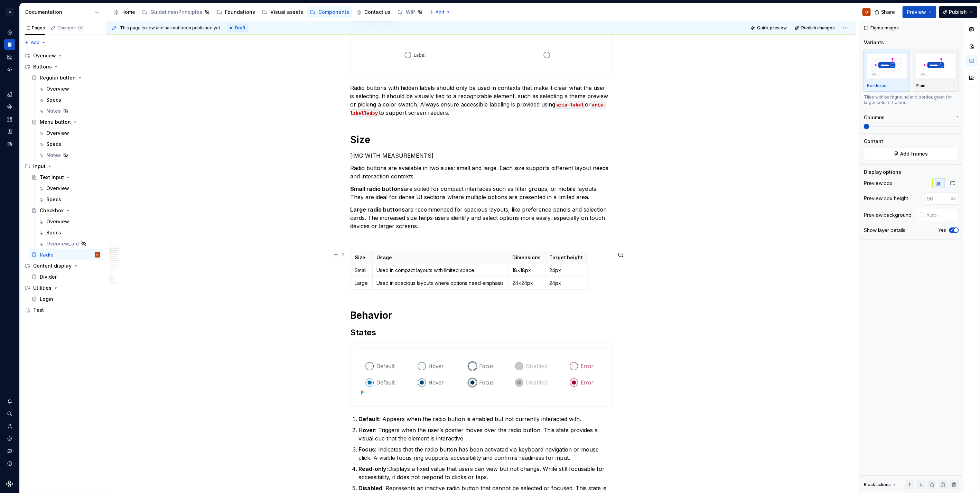
scroll to position [346, 0]
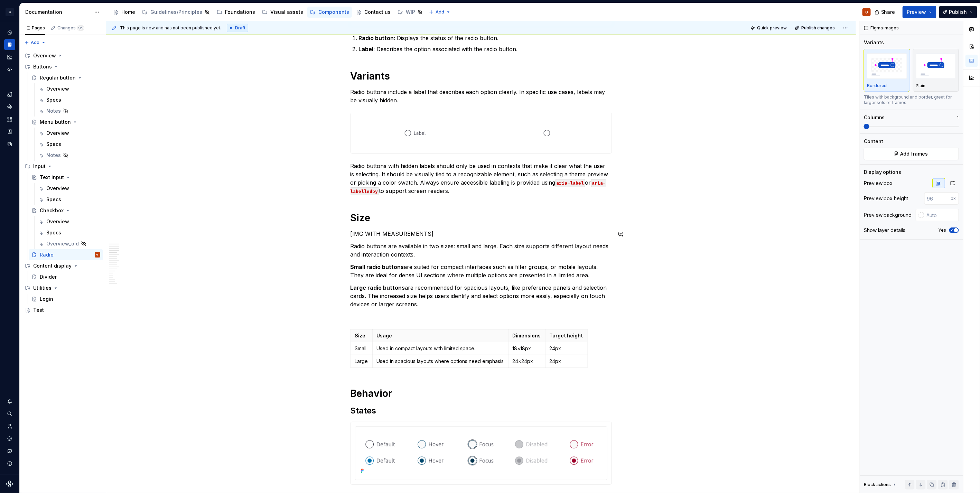
click at [452, 236] on p "[IMG WITH MEASUREMENTS]" at bounding box center [481, 234] width 261 height 8
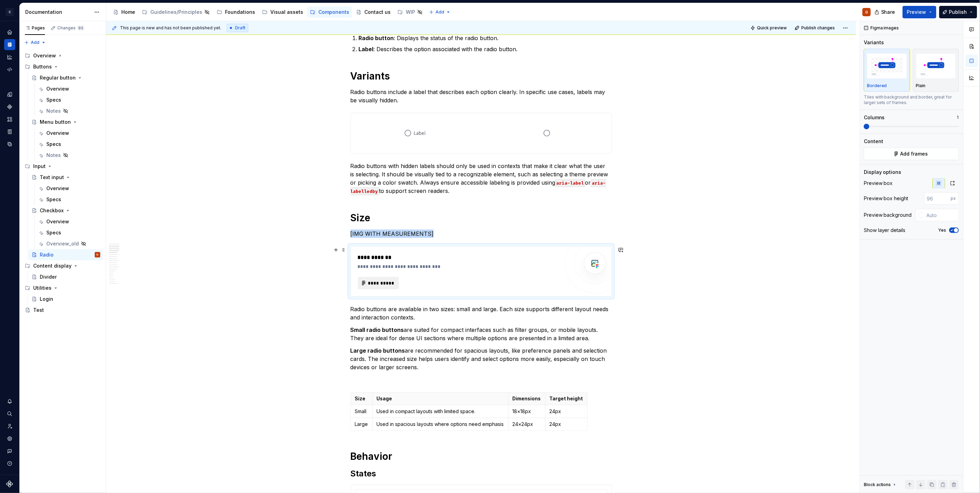
click at [379, 284] on span "**********" at bounding box center [381, 283] width 27 height 7
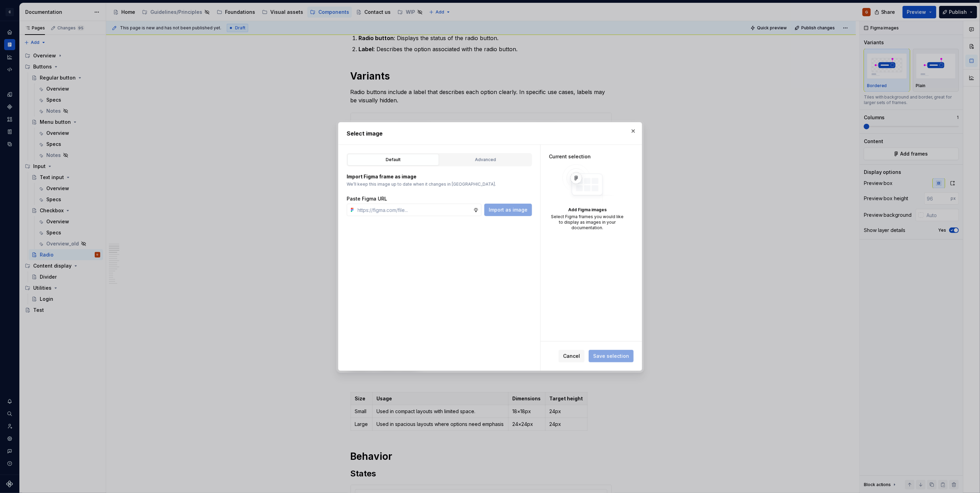
type textarea "*"
click at [460, 161] on div "Advanced" at bounding box center [485, 159] width 87 height 7
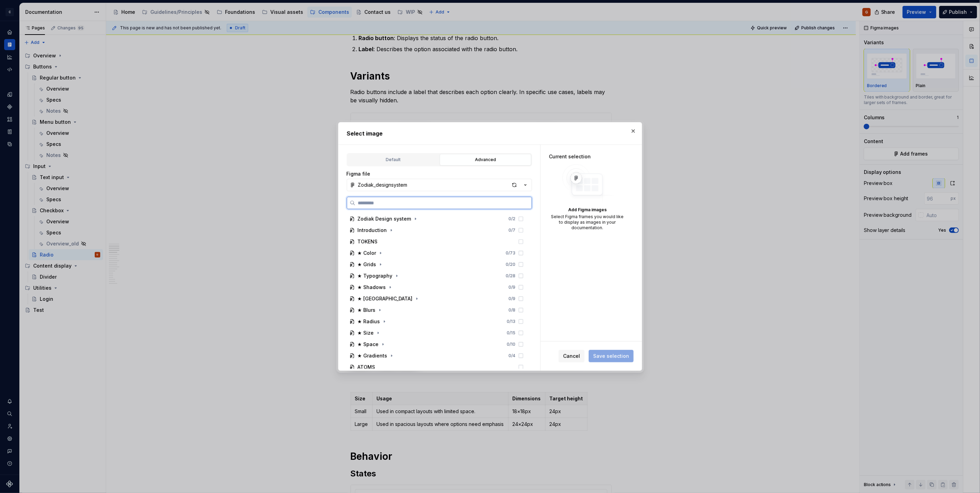
click at [441, 202] on input "search" at bounding box center [443, 202] width 176 height 7
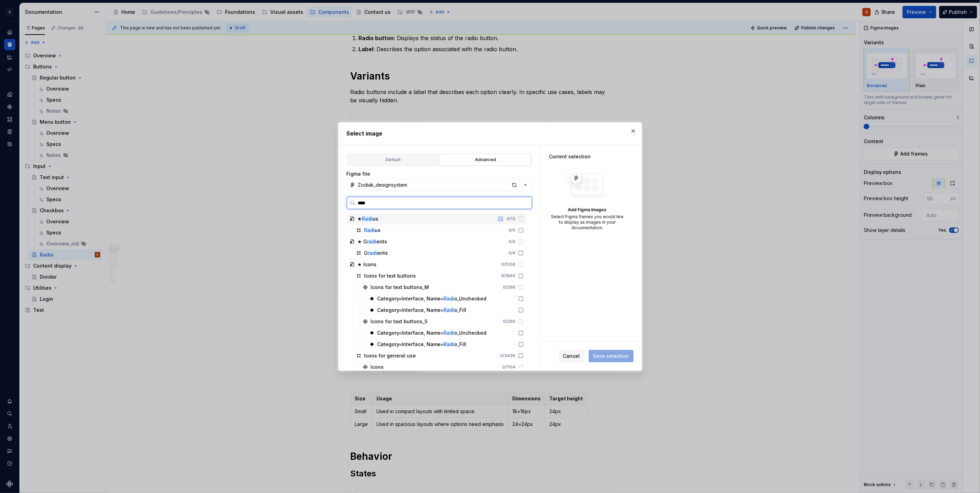
type input "*****"
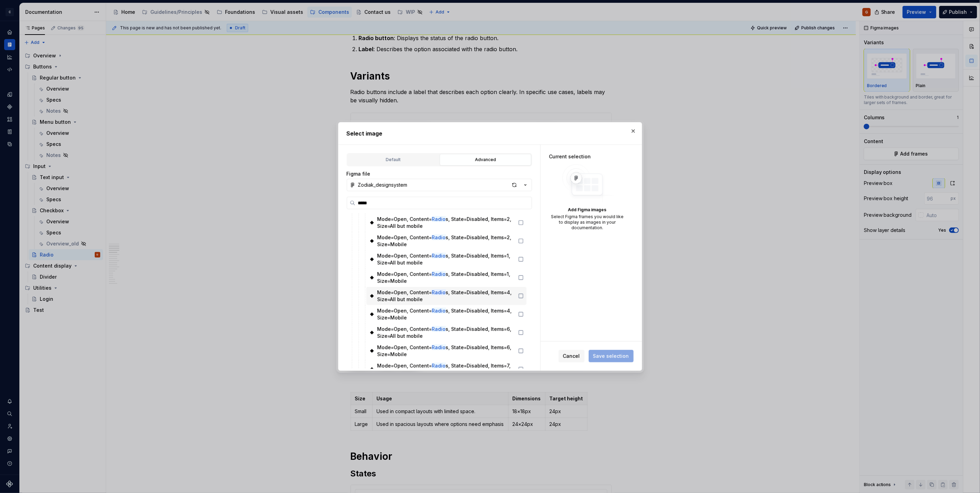
scroll to position [1235, 0]
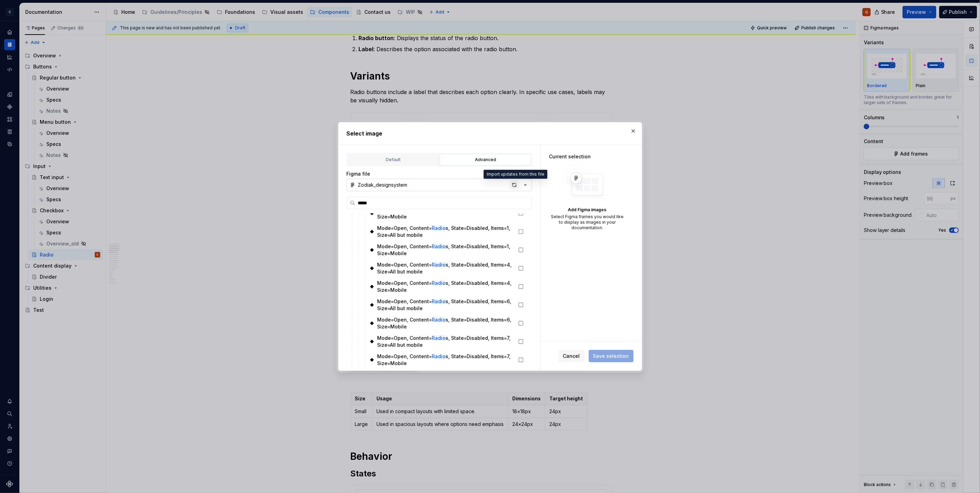
click at [513, 184] on div "button" at bounding box center [515, 185] width 10 height 10
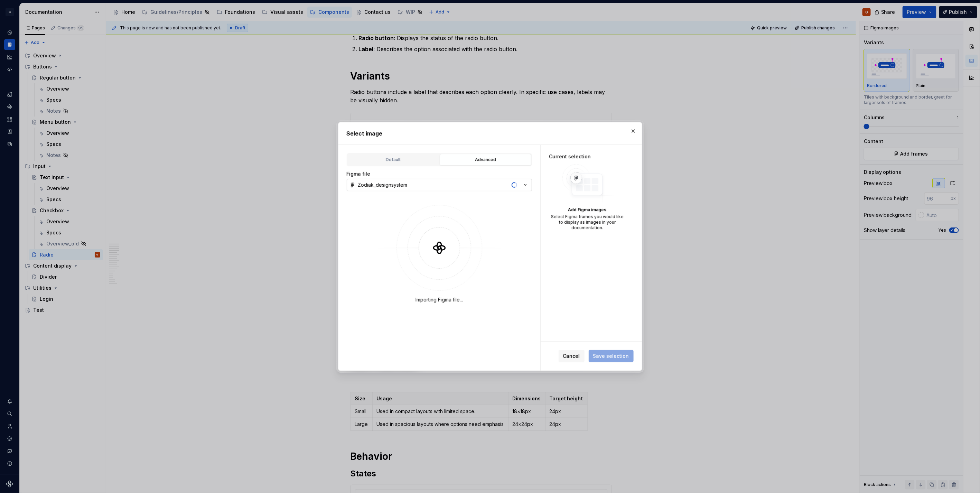
click at [528, 184] on icon "button" at bounding box center [525, 184] width 7 height 7
click at [426, 210] on div "Zodiak documentation" at bounding box center [446, 209] width 161 height 7
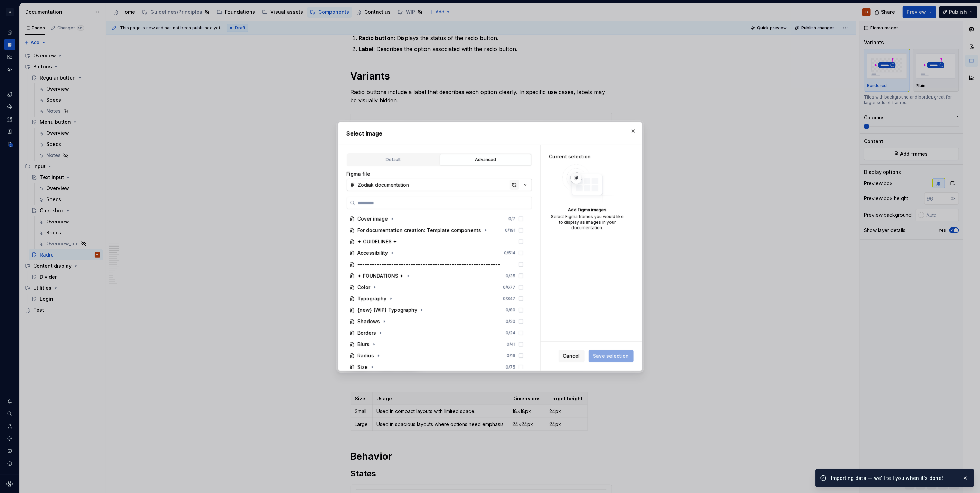
click at [512, 185] on div "button" at bounding box center [515, 185] width 10 height 10
type textarea "*"
click at [371, 204] on input "search" at bounding box center [443, 202] width 176 height 7
type input "*****"
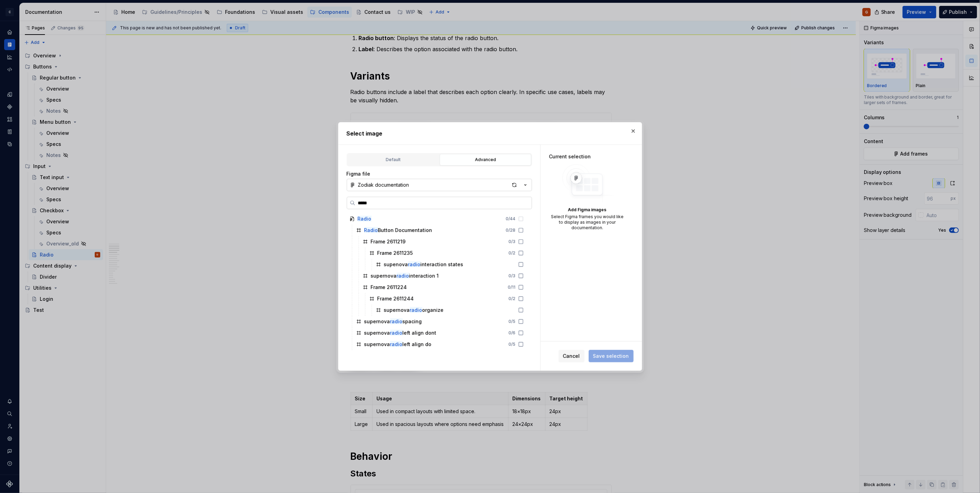
click at [514, 205] on input "*****" at bounding box center [443, 202] width 176 height 7
type textarea "*"
type input "*****"
click at [515, 188] on div "button" at bounding box center [515, 185] width 10 height 10
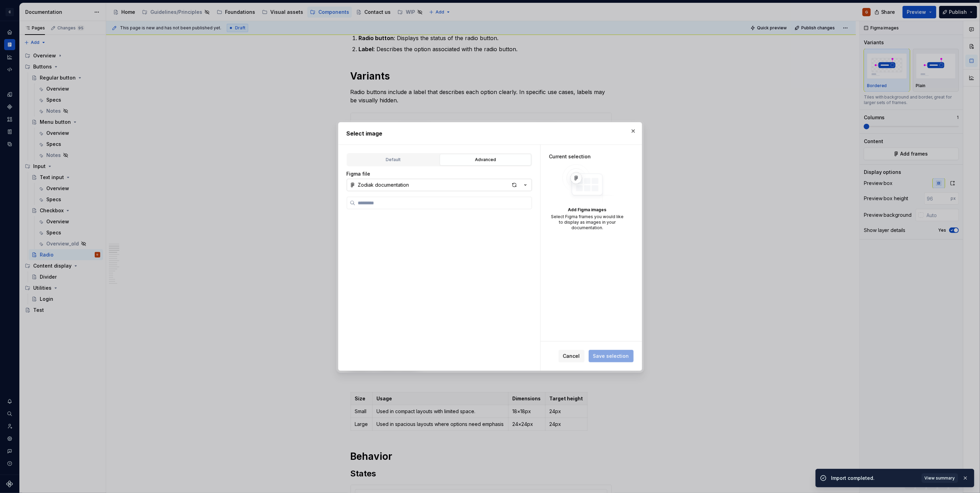
type textarea "*"
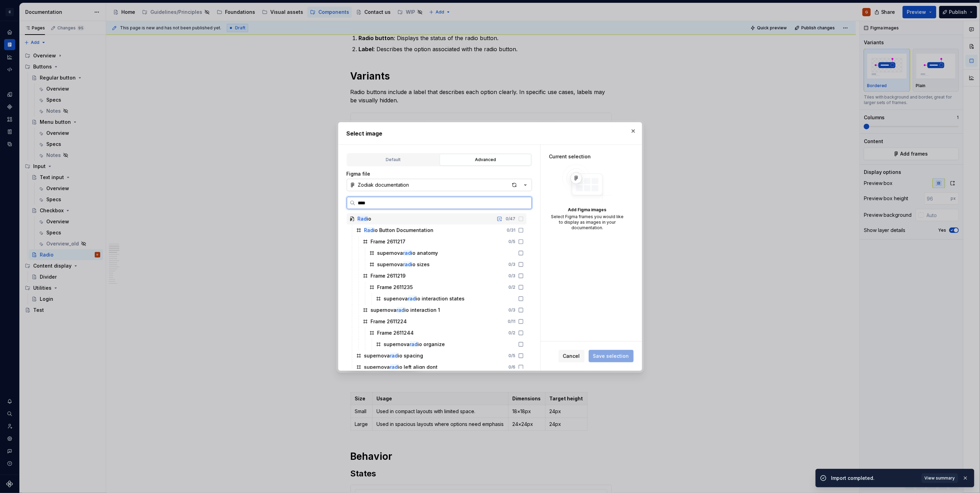
type input "*****"
click at [454, 266] on div "supernova radio sizes 0 / 3" at bounding box center [446, 264] width 160 height 11
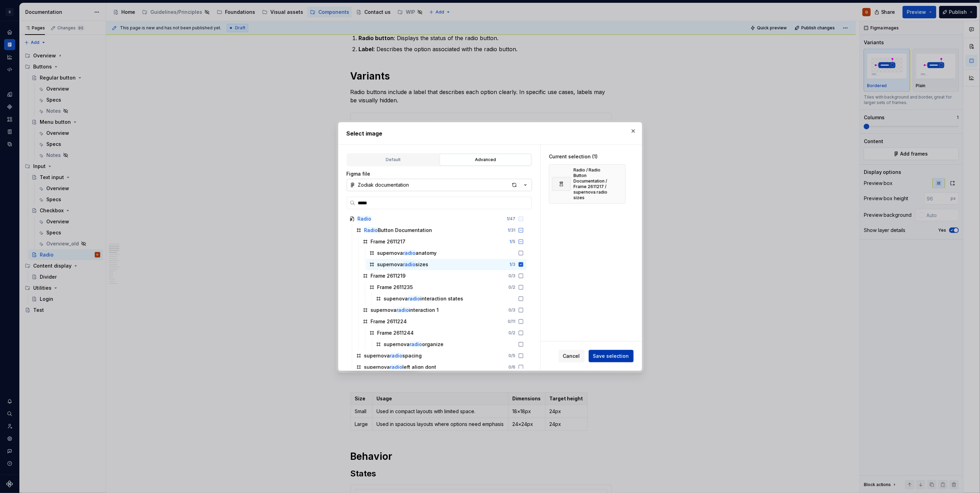
click at [600, 356] on span "Save selection" at bounding box center [611, 356] width 36 height 7
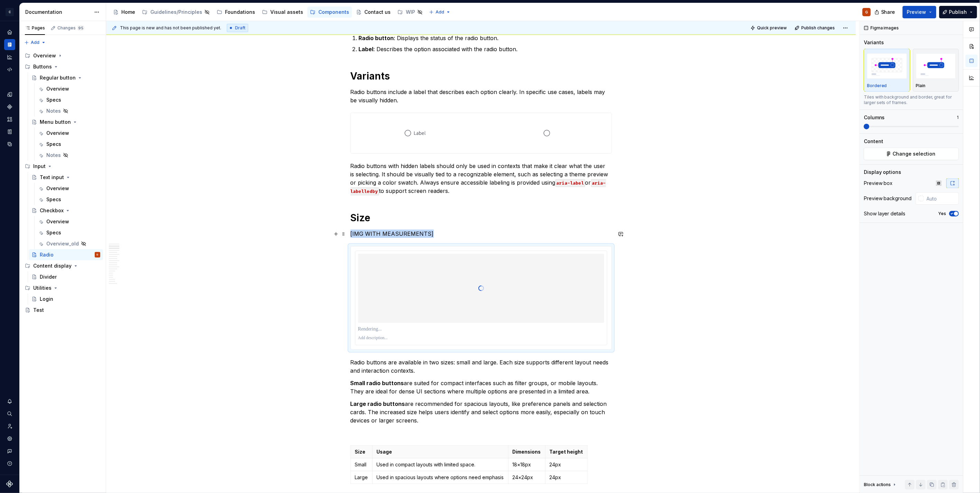
click at [429, 232] on p "[IMG WITH MEASUREMENTS]" at bounding box center [481, 234] width 261 height 8
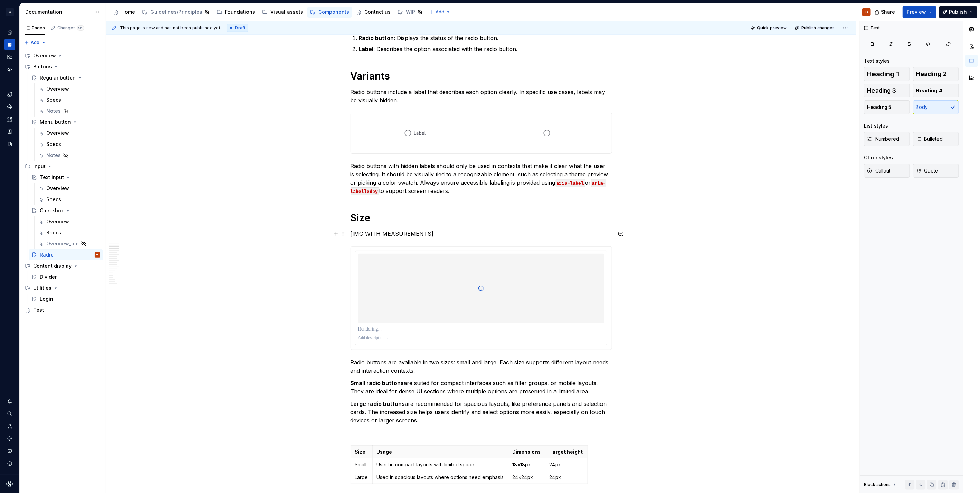
click at [429, 232] on p "[IMG WITH MEASUREMENTS]" at bounding box center [481, 234] width 261 height 8
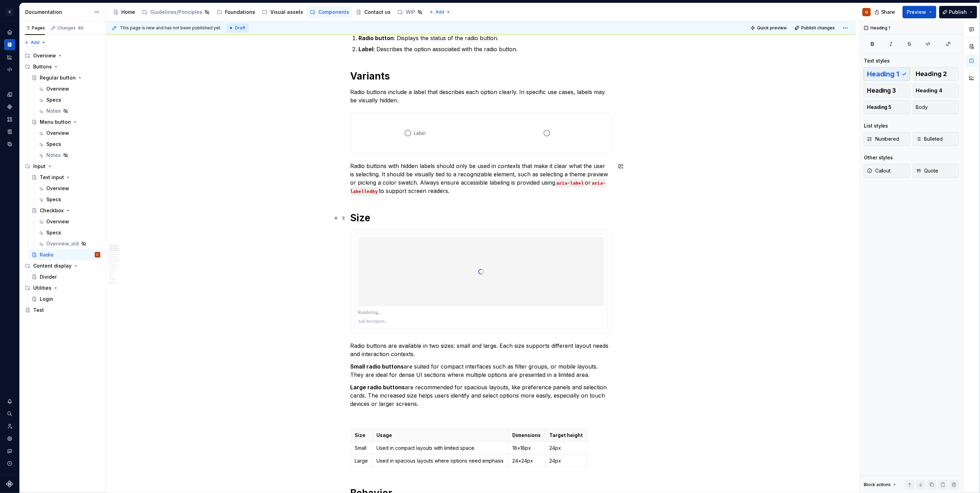
click at [502, 305] on div at bounding box center [481, 271] width 246 height 69
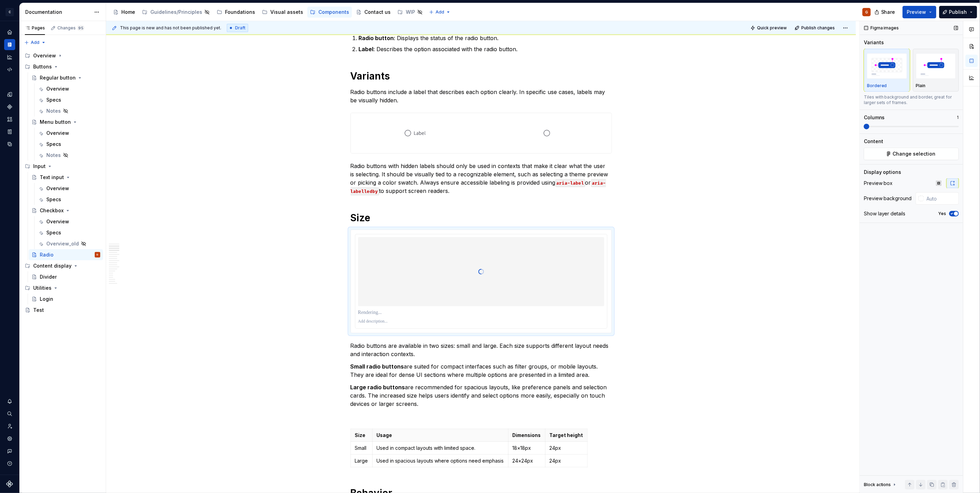
click at [952, 213] on icon "button" at bounding box center [952, 214] width 6 height 4
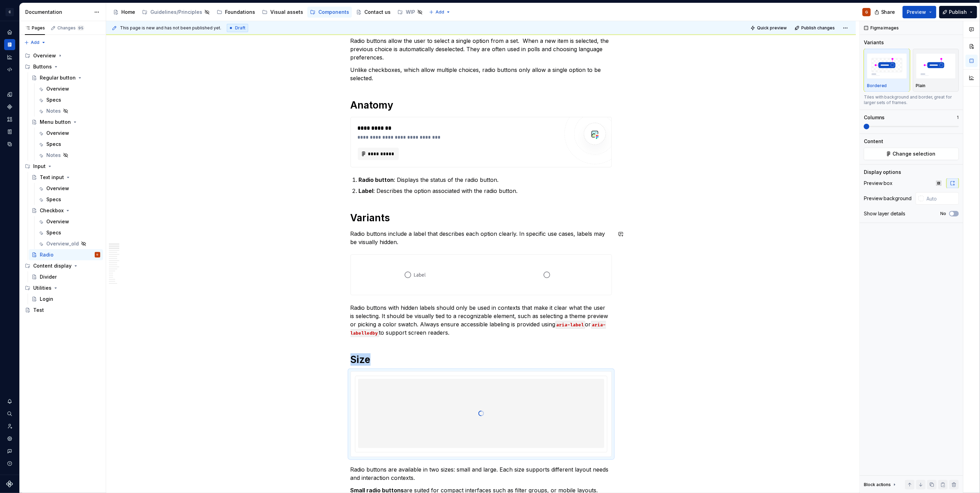
scroll to position [192, 0]
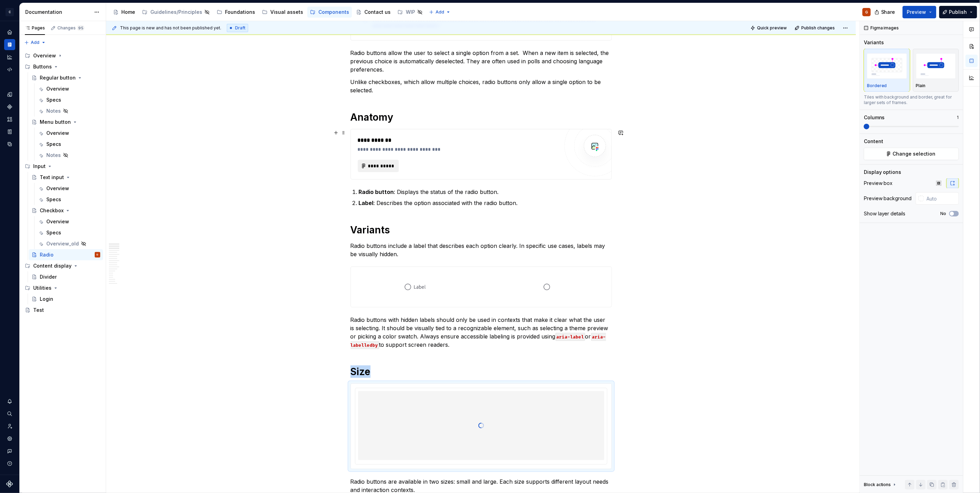
click at [390, 164] on span "**********" at bounding box center [381, 165] width 27 height 7
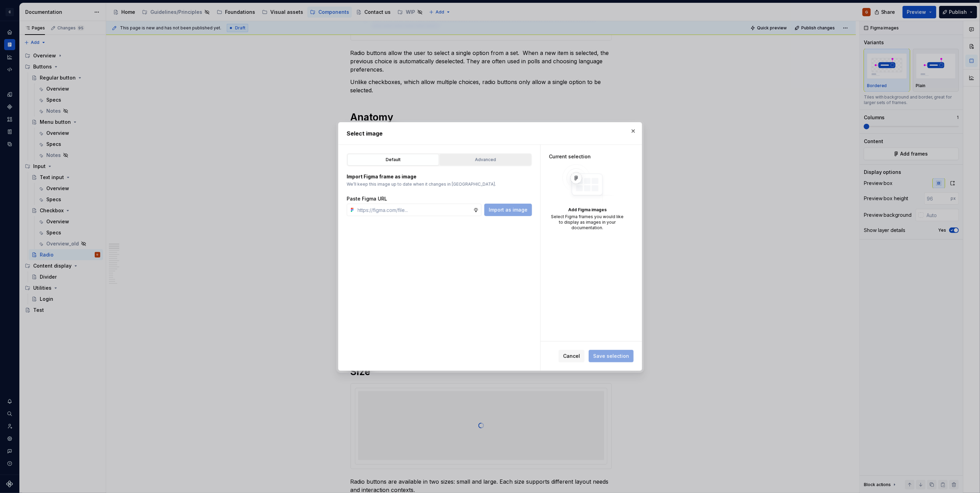
click at [455, 159] on div "Advanced" at bounding box center [485, 159] width 87 height 7
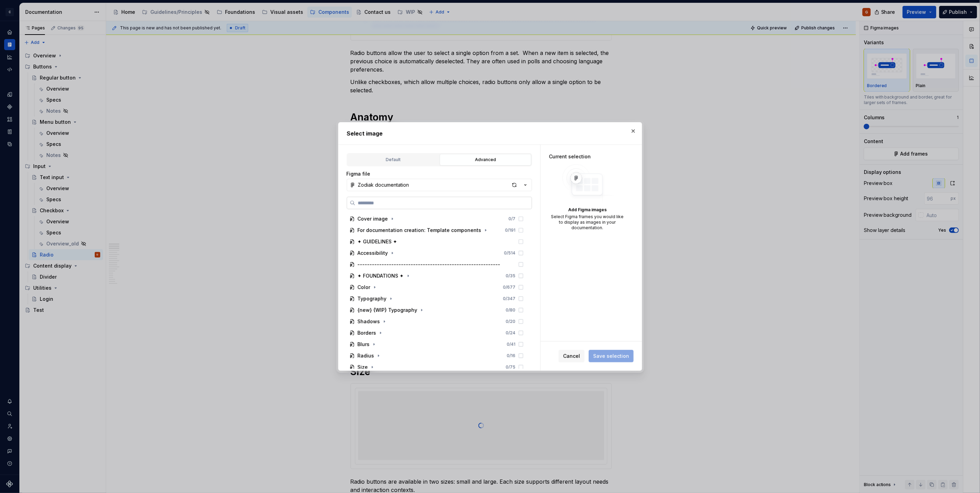
type textarea "*"
click at [416, 205] on input "search" at bounding box center [443, 202] width 176 height 7
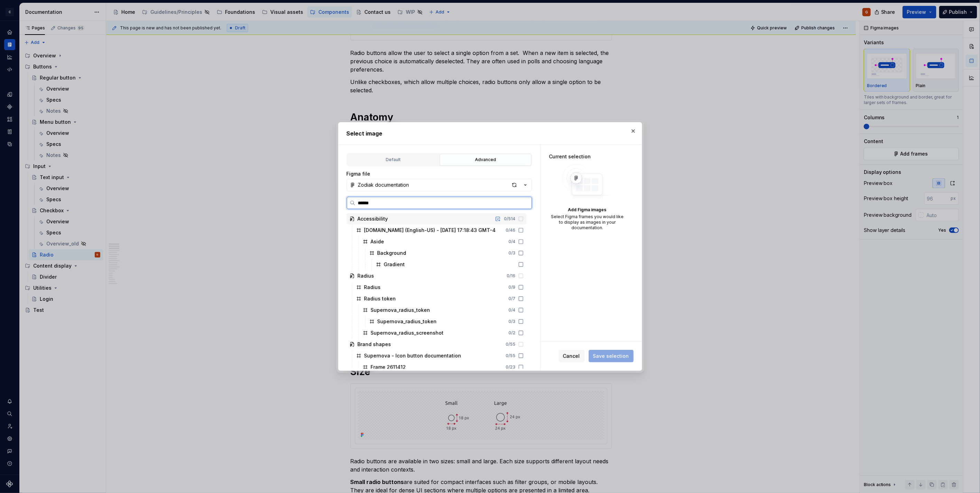
type input "*******"
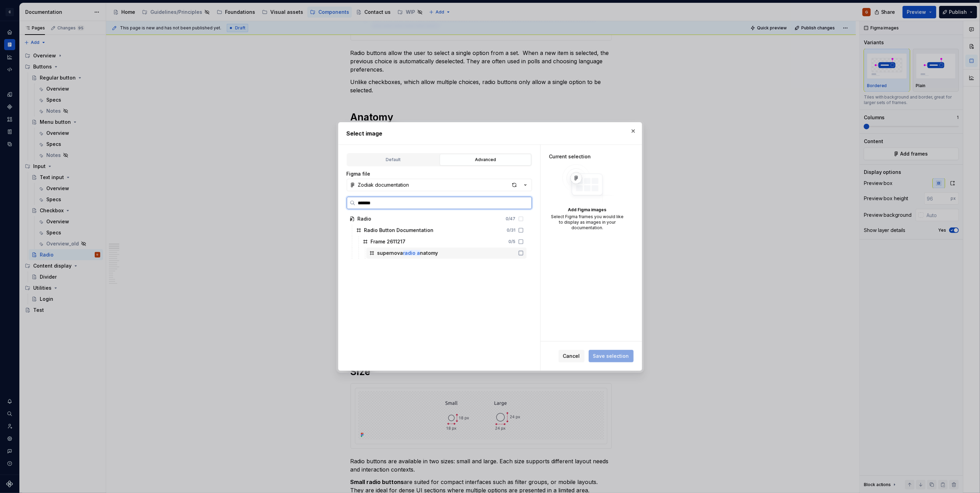
click at [419, 256] on div "supernova radio a natomy" at bounding box center [407, 253] width 61 height 7
click at [607, 354] on span "Save selection" at bounding box center [611, 356] width 36 height 7
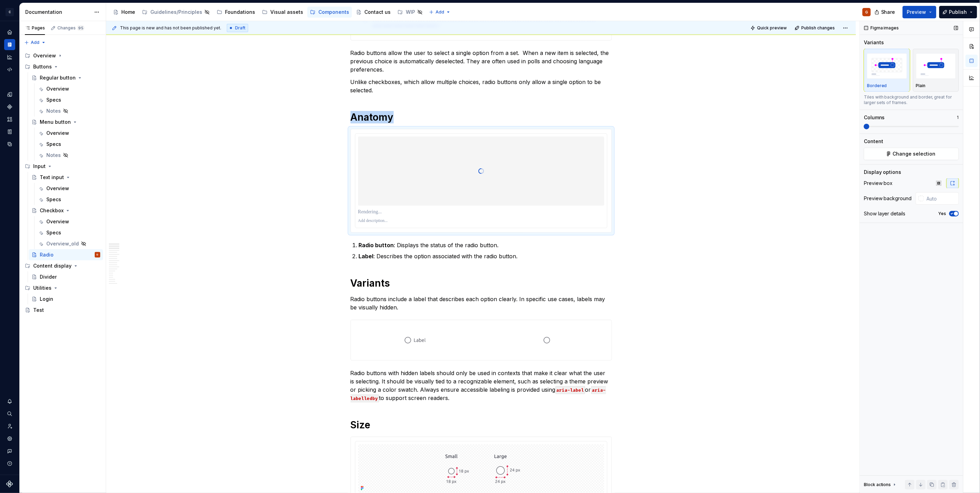
click at [951, 212] on icon "button" at bounding box center [952, 214] width 6 height 4
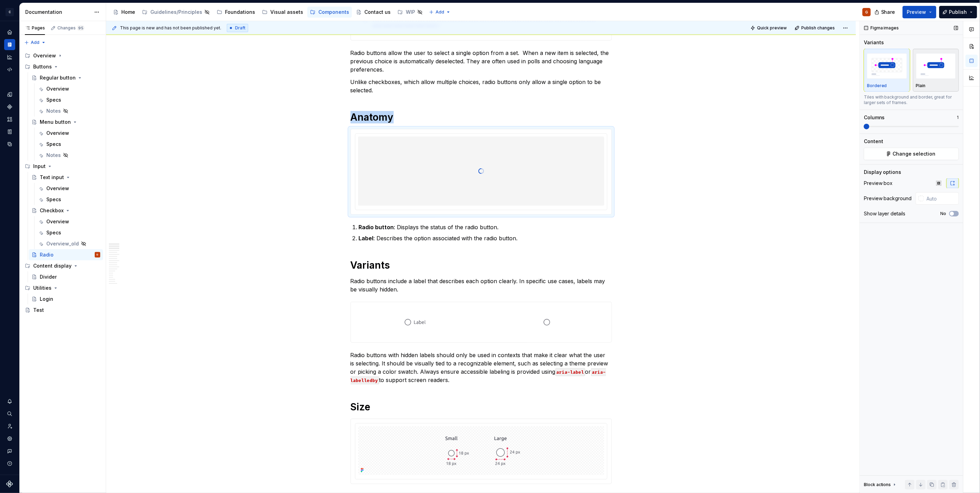
click at [921, 87] on p "Plain" at bounding box center [921, 86] width 10 height 6
click at [938, 198] on input "text" at bounding box center [941, 198] width 35 height 12
type input "#FFFFFF"
type button "on"
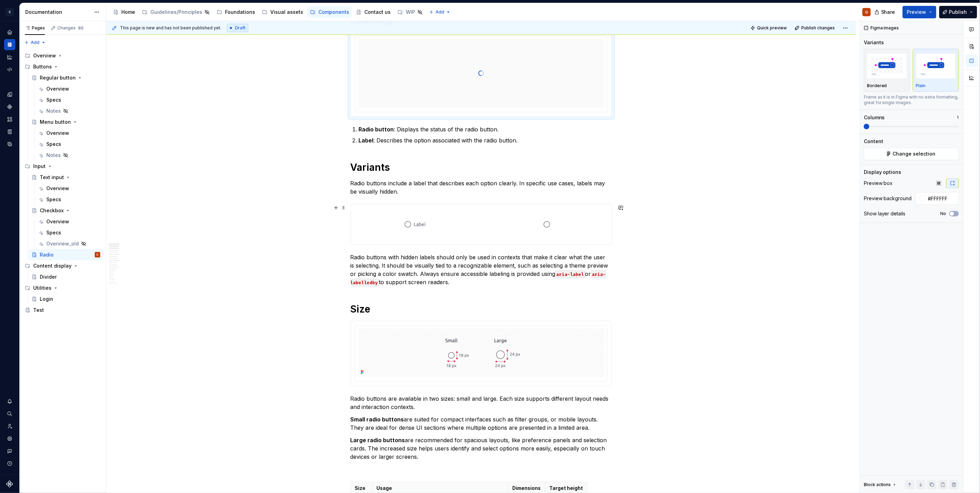
scroll to position [307, 0]
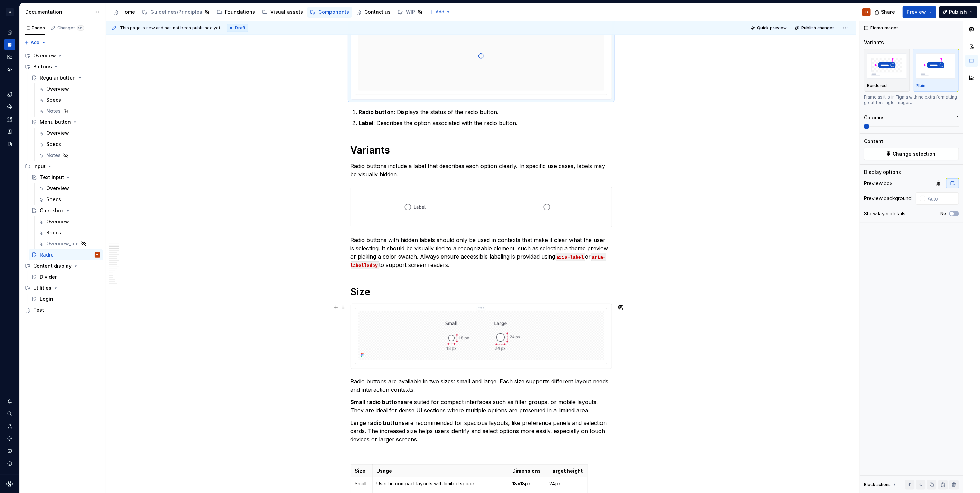
click at [541, 351] on div at bounding box center [481, 335] width 246 height 49
click at [920, 82] on div "Plain" at bounding box center [936, 70] width 40 height 37
click at [880, 68] on img "button" at bounding box center [887, 65] width 40 height 25
click at [930, 197] on input "text" at bounding box center [941, 198] width 35 height 12
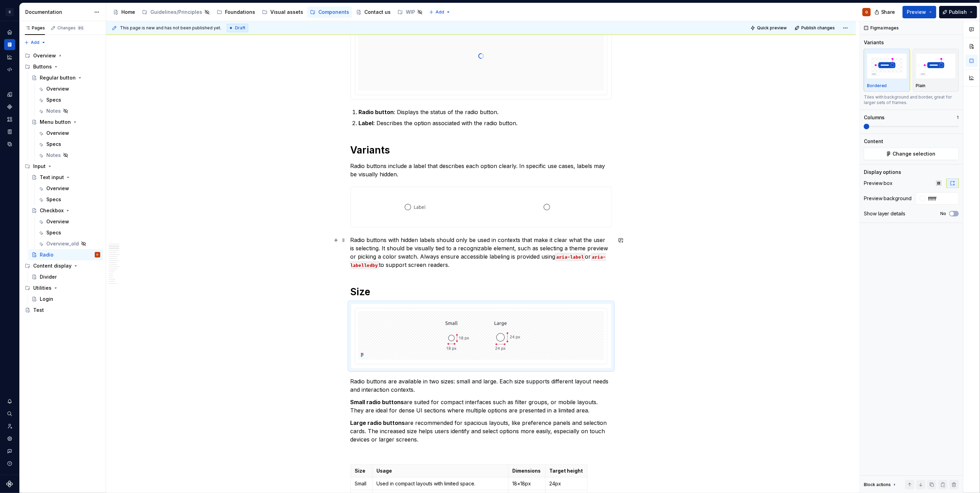
type input "#FFFFFF"
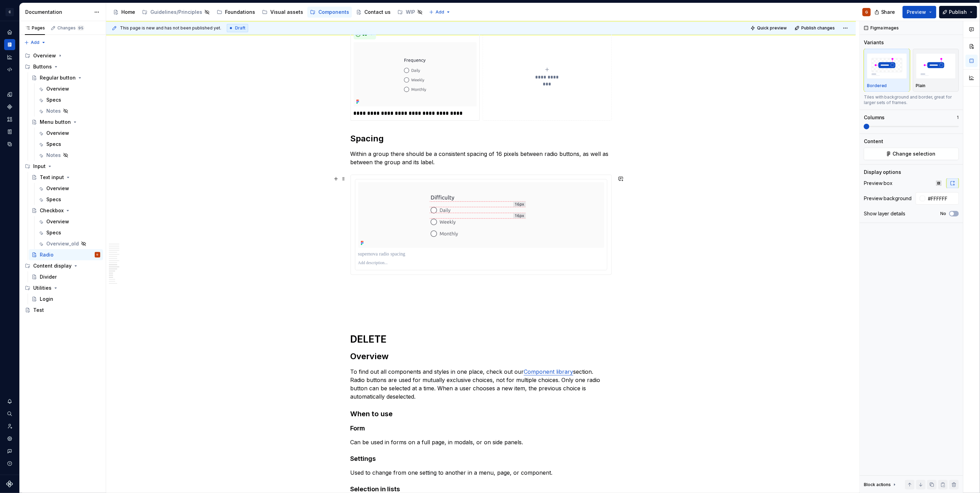
scroll to position [1613, 0]
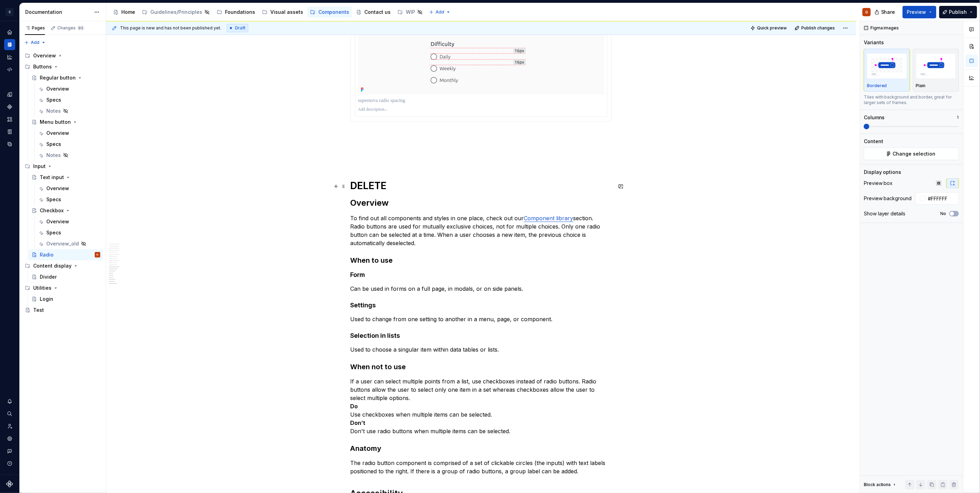
click at [422, 181] on h1 "DELETE" at bounding box center [481, 185] width 261 height 12
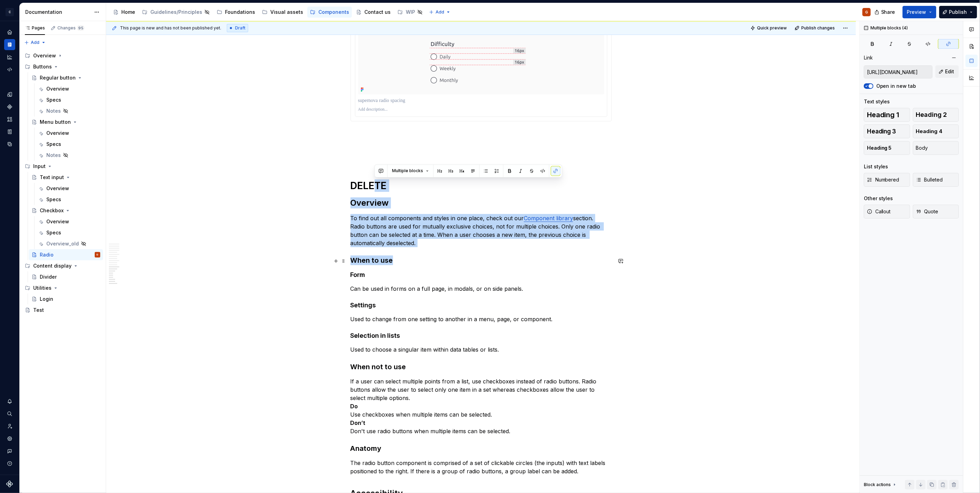
drag, startPoint x: 405, startPoint y: 188, endPoint x: 500, endPoint y: 262, distance: 120.0
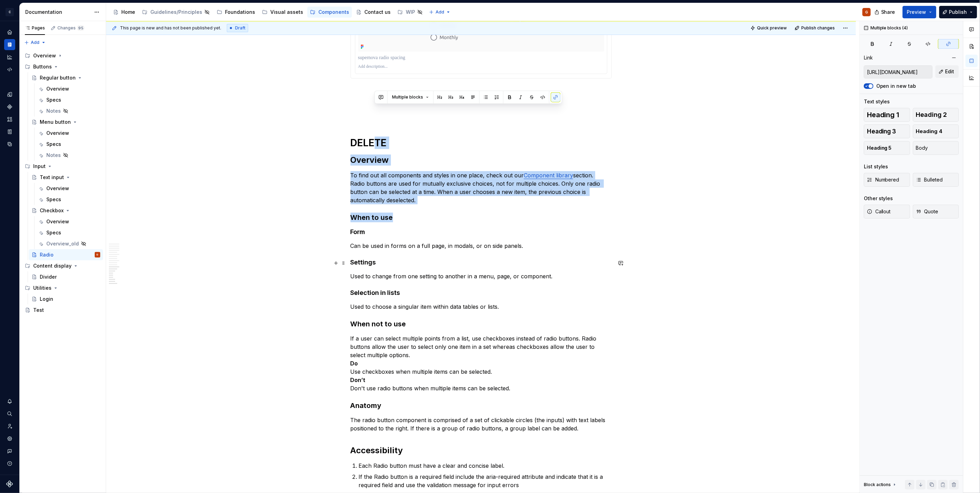
scroll to position [1728, 0]
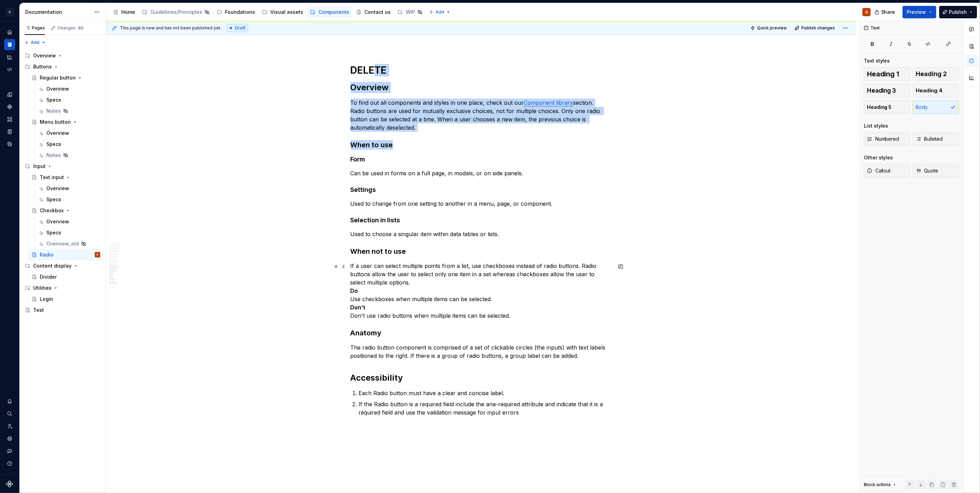
click at [477, 316] on p "If a user can select multiple points from a list, use checkboxes instead of rad…" at bounding box center [481, 291] width 261 height 58
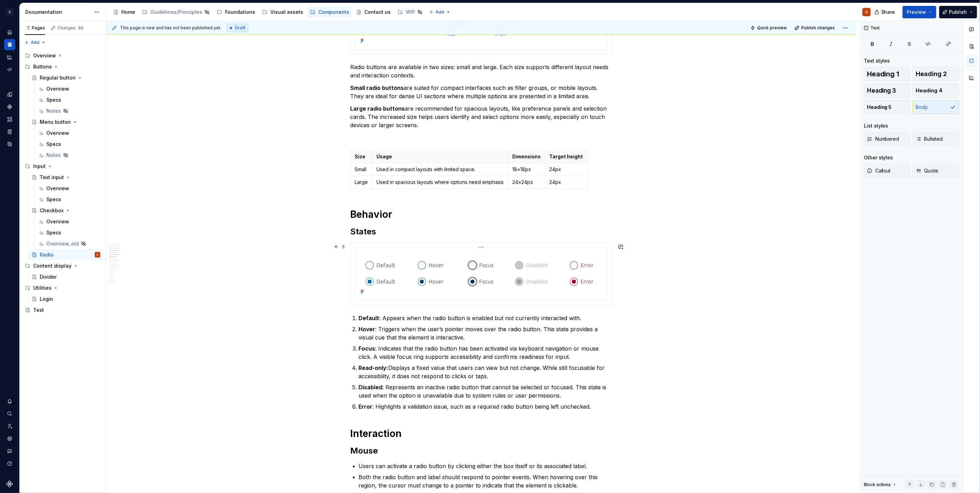
scroll to position [461, 0]
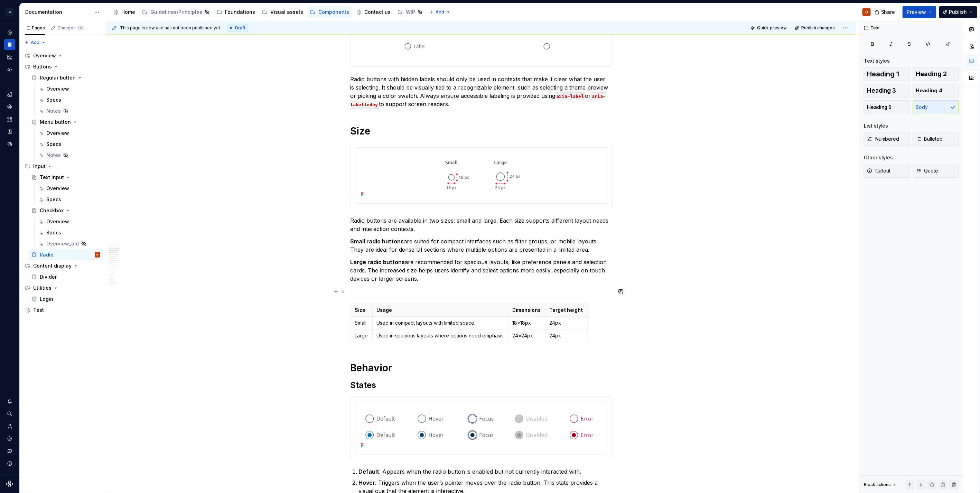
click at [433, 292] on p at bounding box center [481, 291] width 261 height 8
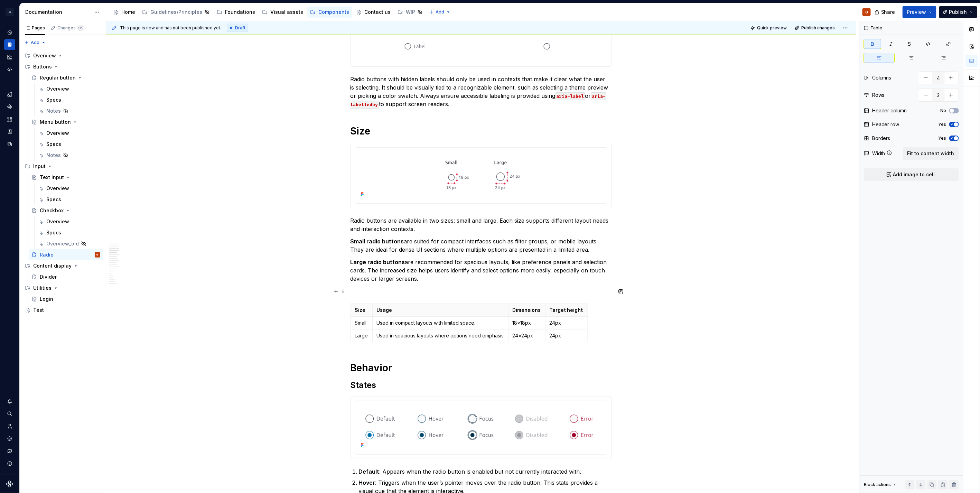
click at [371, 291] on p at bounding box center [481, 291] width 261 height 8
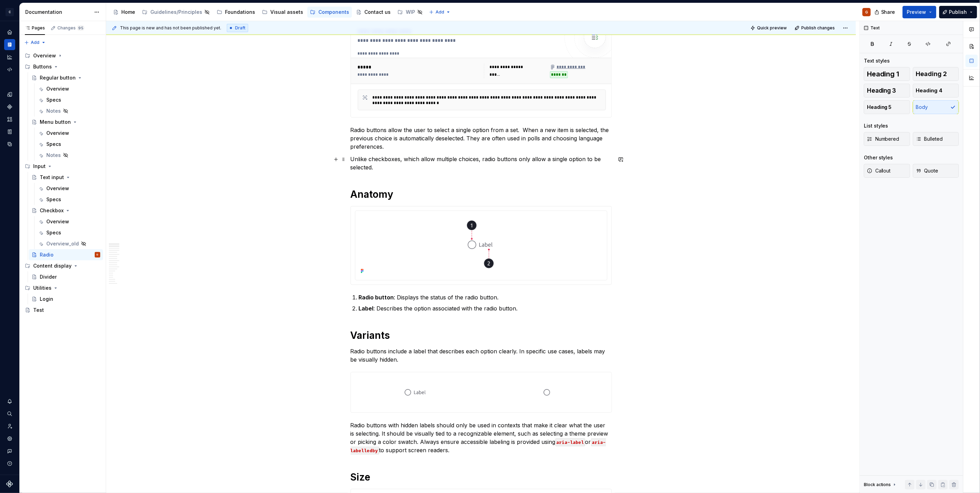
scroll to position [0, 0]
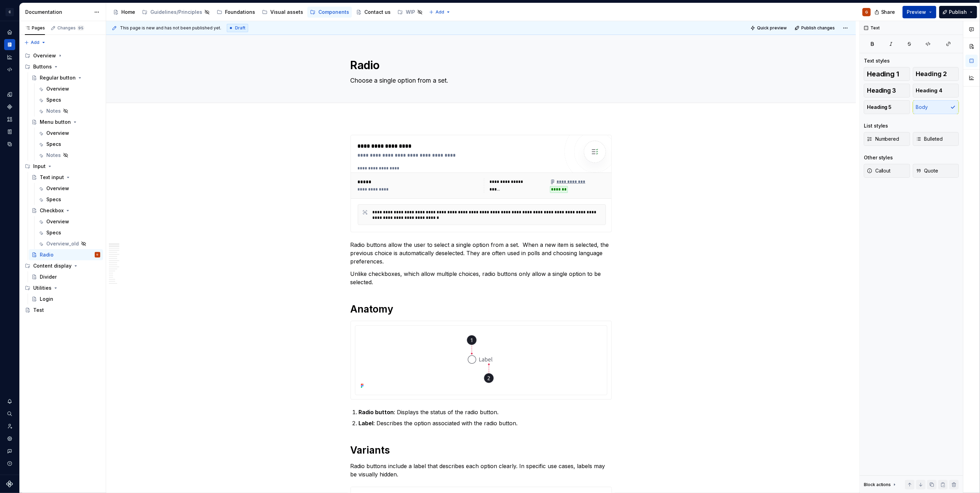
click at [922, 9] on span "Preview" at bounding box center [916, 12] width 19 height 7
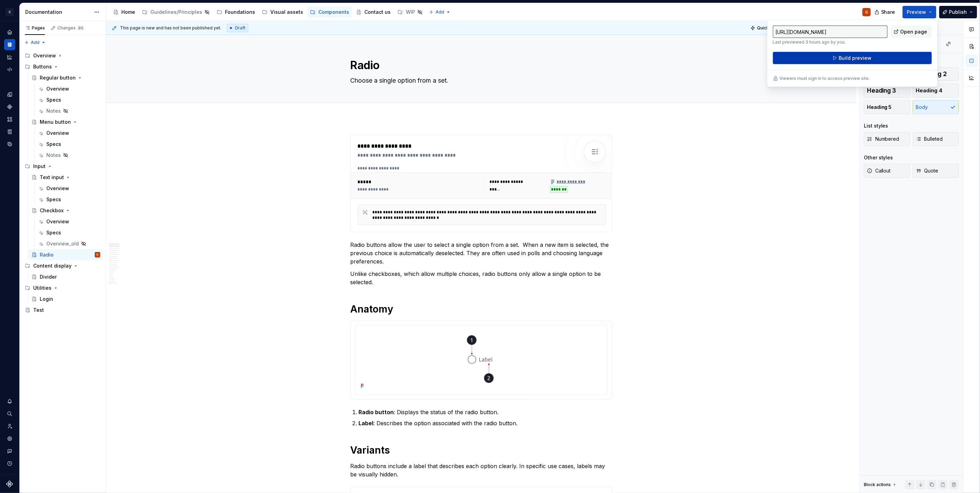
drag, startPoint x: 922, startPoint y: 9, endPoint x: 890, endPoint y: 53, distance: 54.7
click at [890, 53] on button "Build preview" at bounding box center [852, 58] width 159 height 12
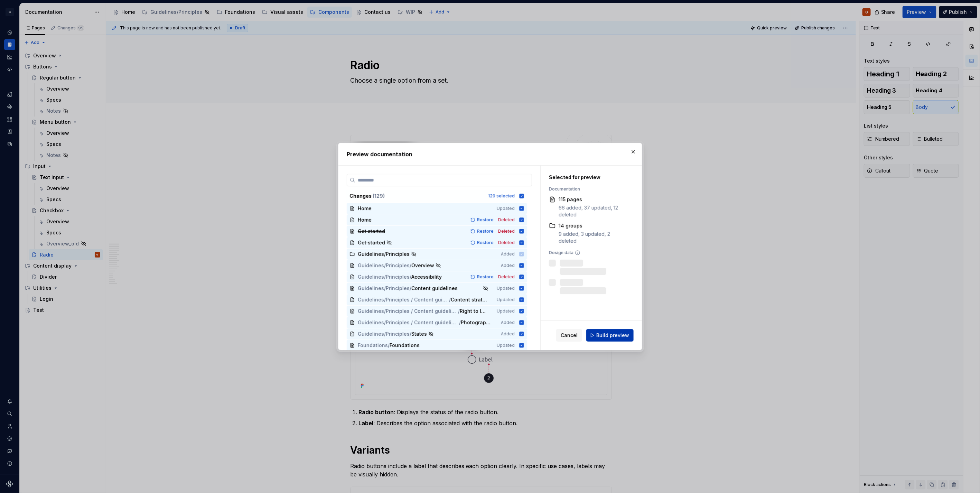
click at [629, 339] on button "Build preview" at bounding box center [609, 335] width 47 height 12
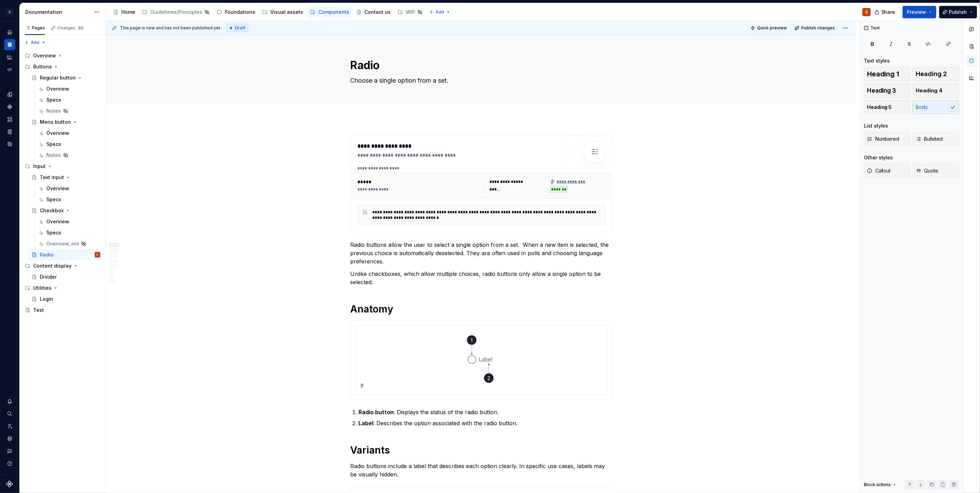
type textarea "*"
